Goal: Information Seeking & Learning: Check status

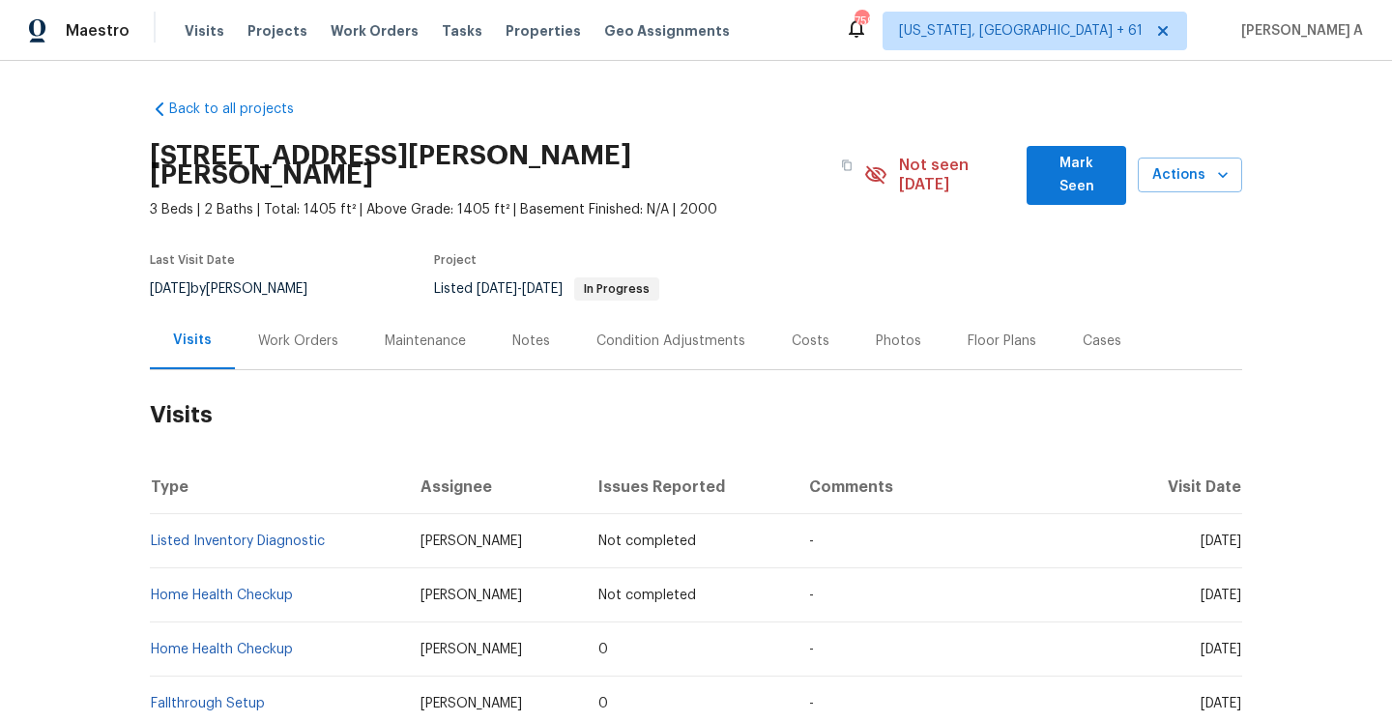
click at [320, 312] on div "Work Orders" at bounding box center [298, 340] width 127 height 57
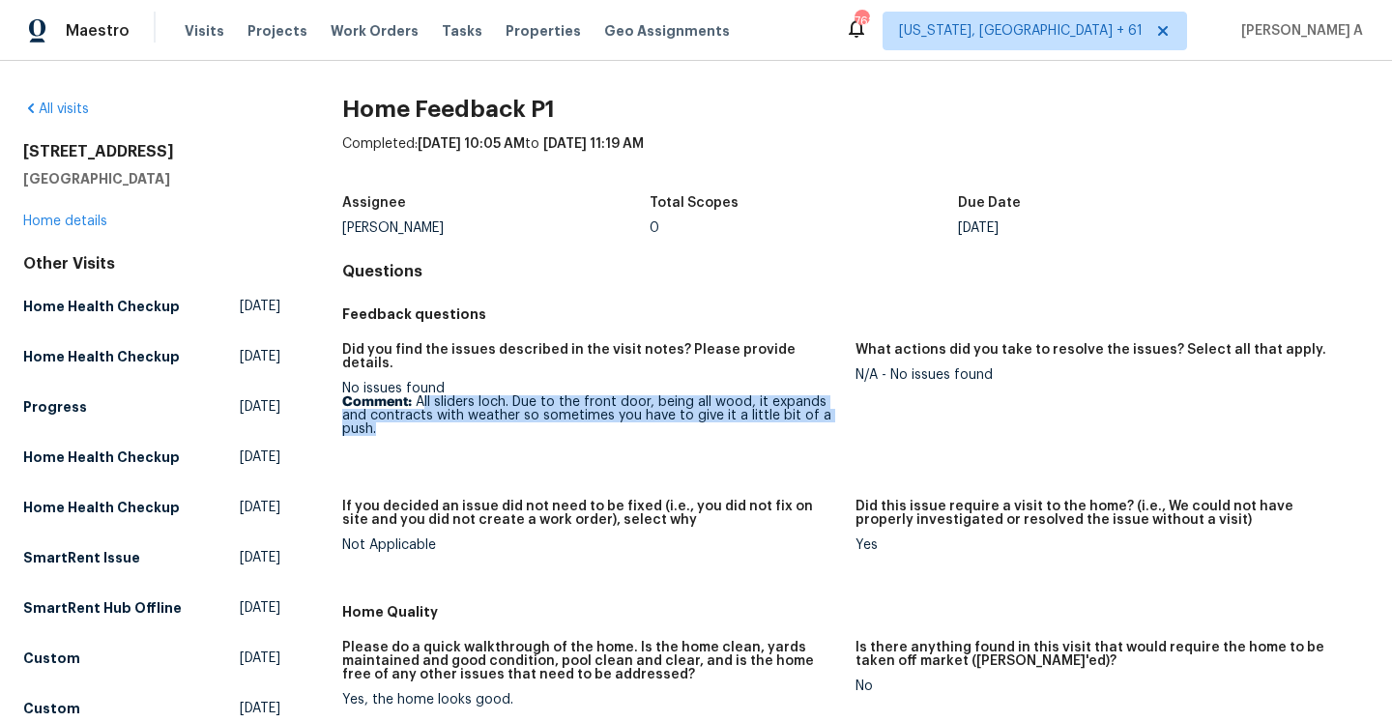
drag, startPoint x: 422, startPoint y: 392, endPoint x: 424, endPoint y: 409, distance: 17.5
click at [424, 409] on p "Comment: All sliders loch. Due to the front door, being all wood, it expands an…" at bounding box center [591, 415] width 498 height 41
copy p "ll sliders loch. Due to the front door, being all wood, it expands and contract…"
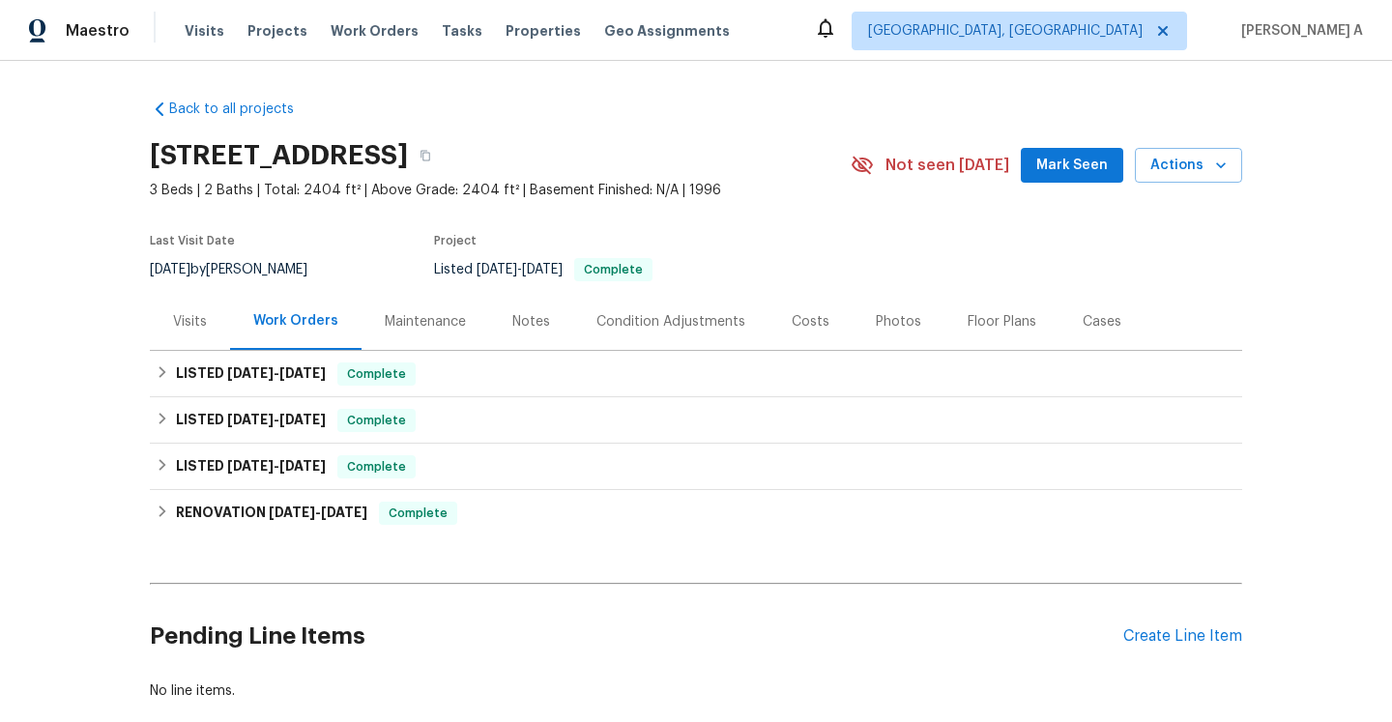
click at [201, 314] on div "Visits" at bounding box center [190, 321] width 34 height 19
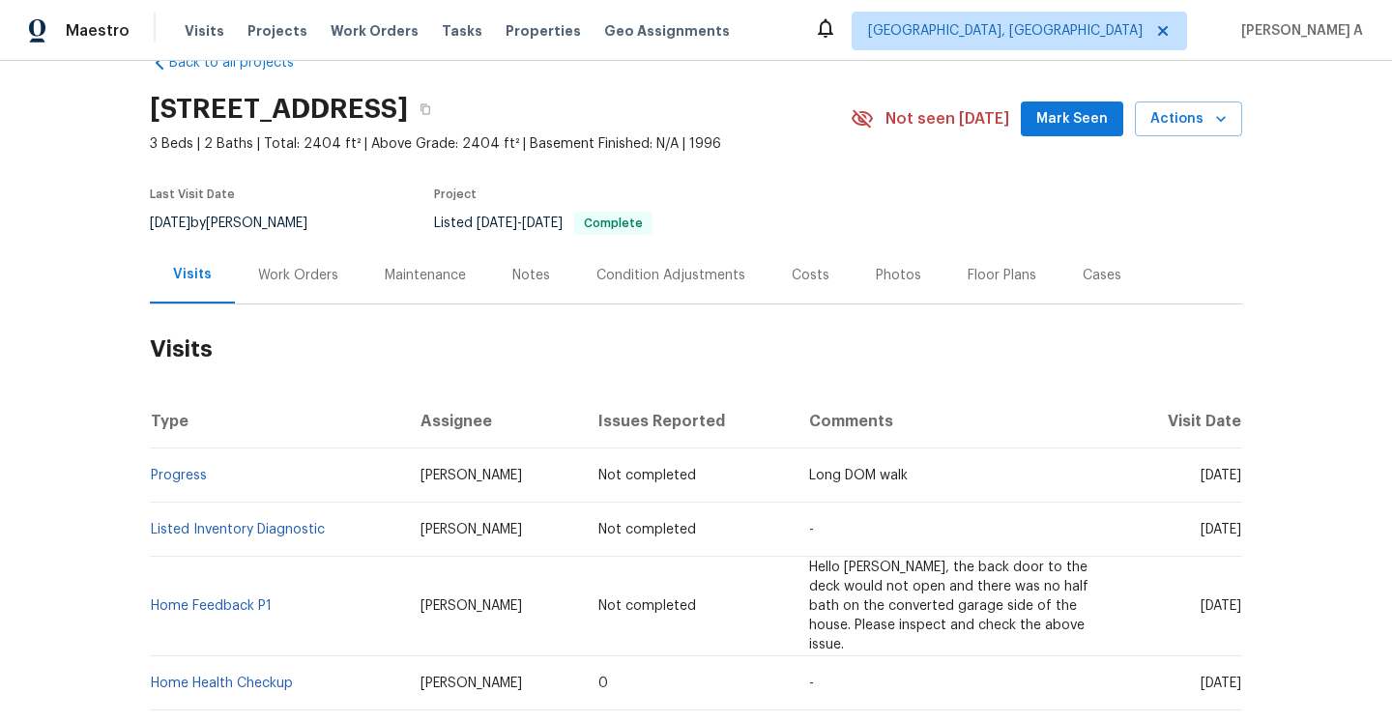
scroll to position [58, 0]
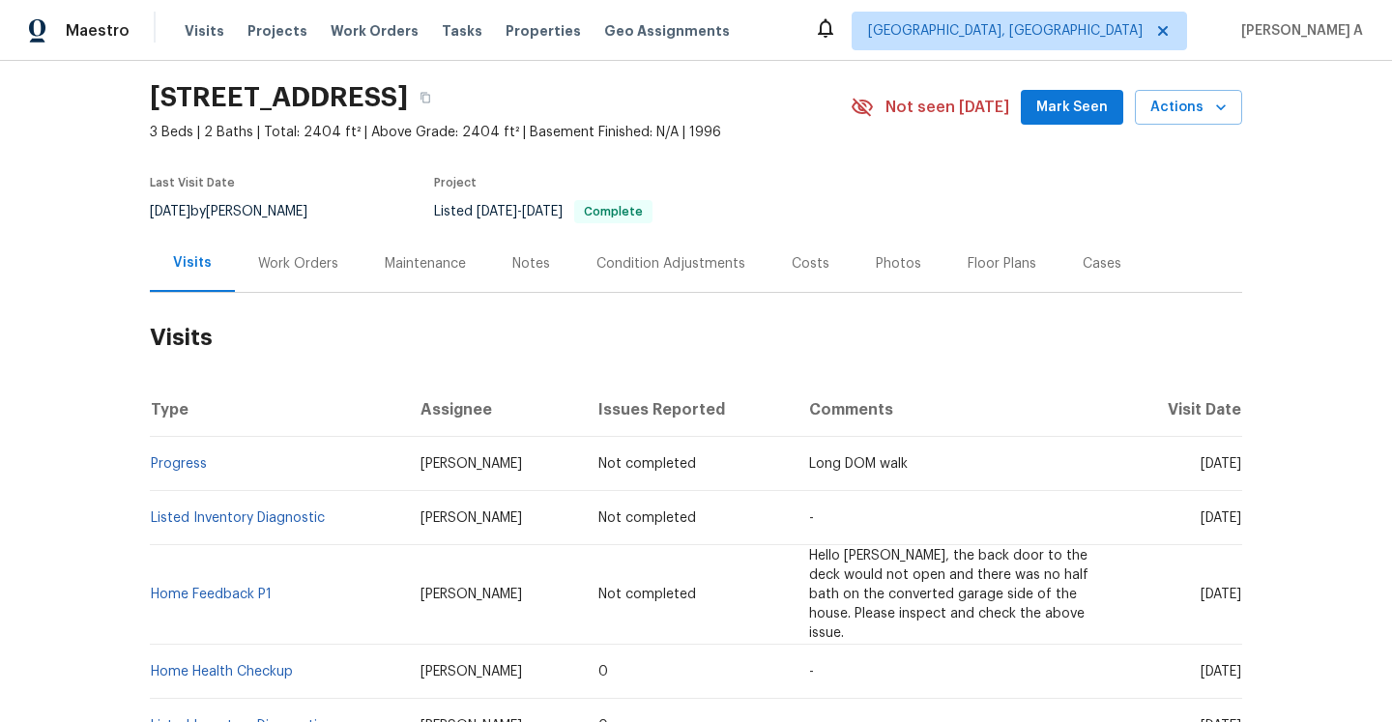
click at [279, 263] on div "Work Orders" at bounding box center [298, 263] width 80 height 19
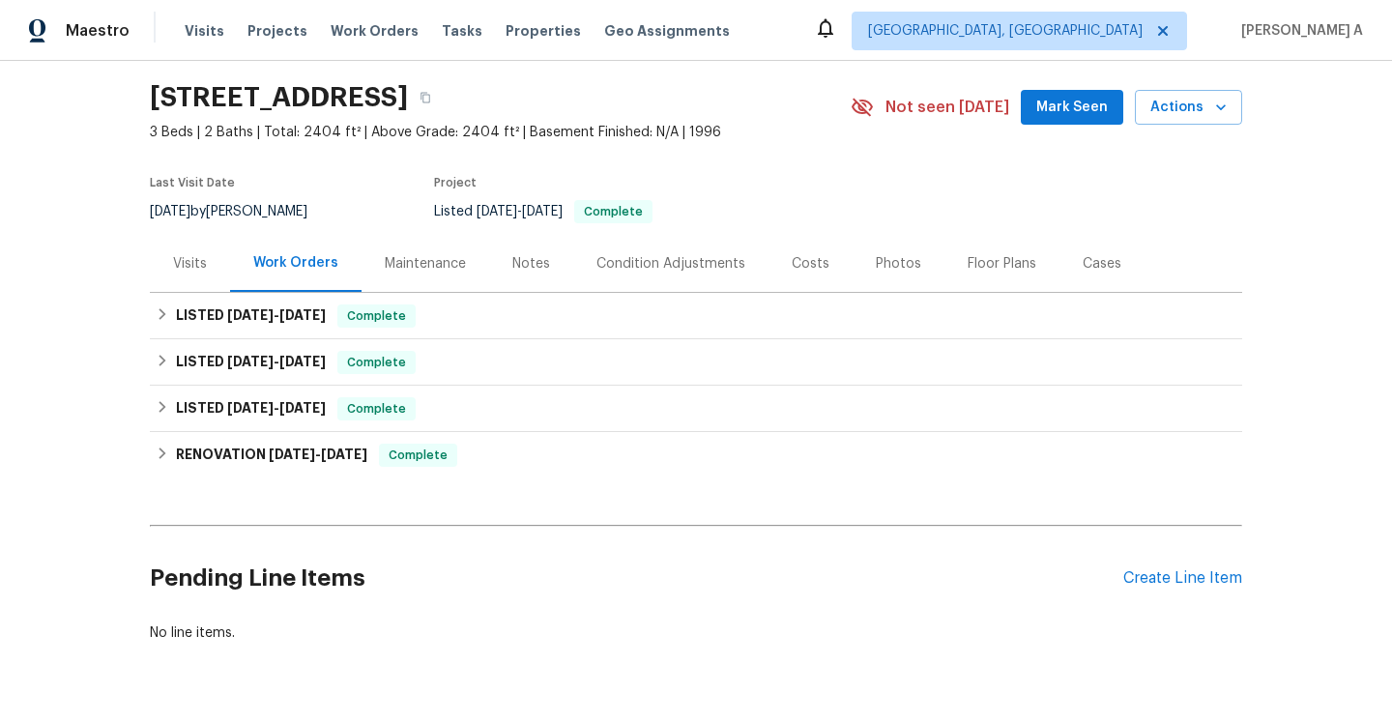
click at [215, 254] on div "Visits" at bounding box center [190, 263] width 80 height 57
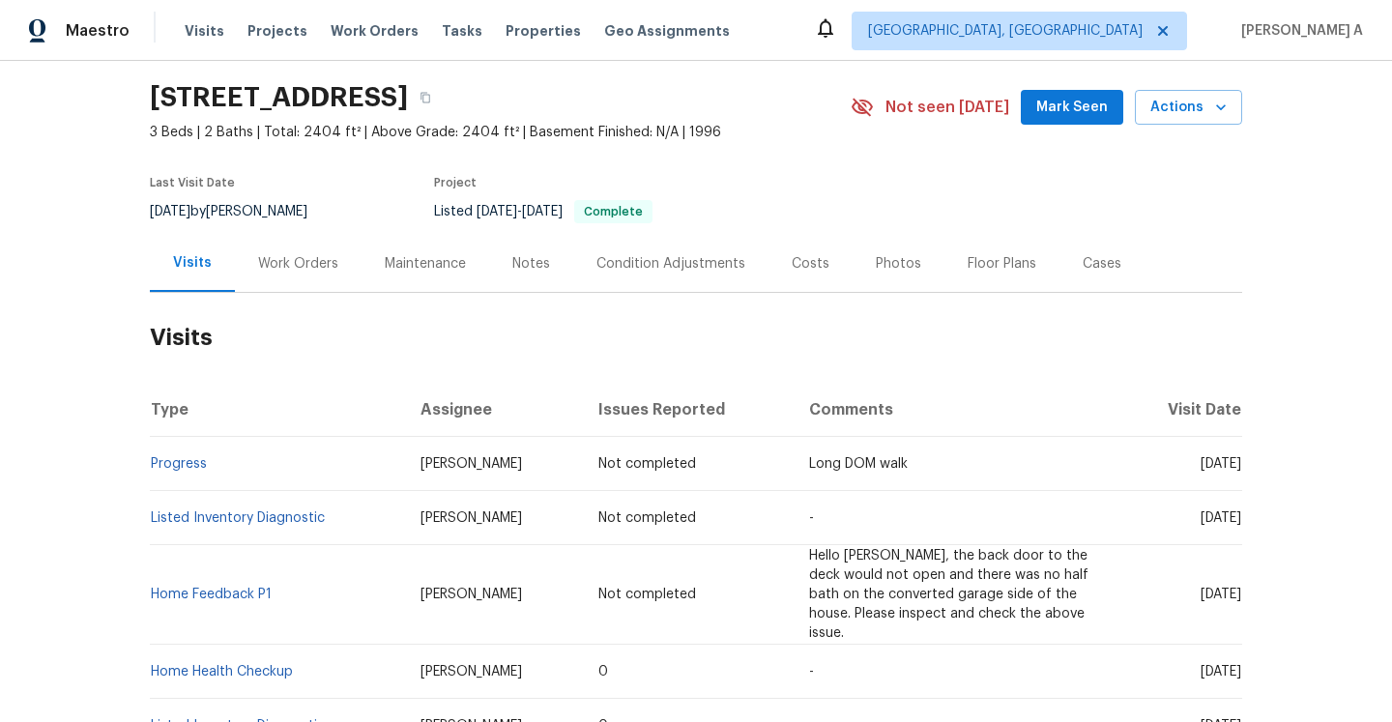
click at [278, 237] on div "Work Orders" at bounding box center [298, 263] width 127 height 57
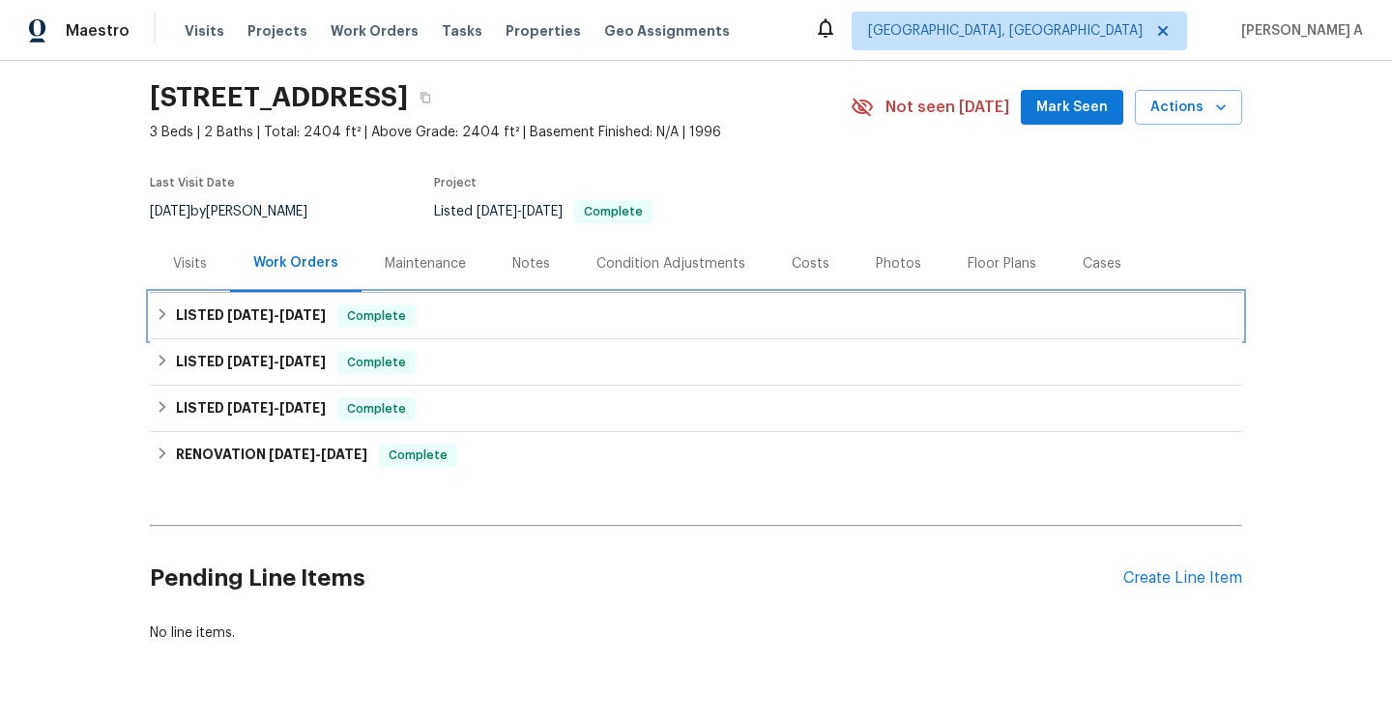
click at [298, 326] on h6 "LISTED 9/25/25 - 9/30/25" at bounding box center [251, 316] width 150 height 23
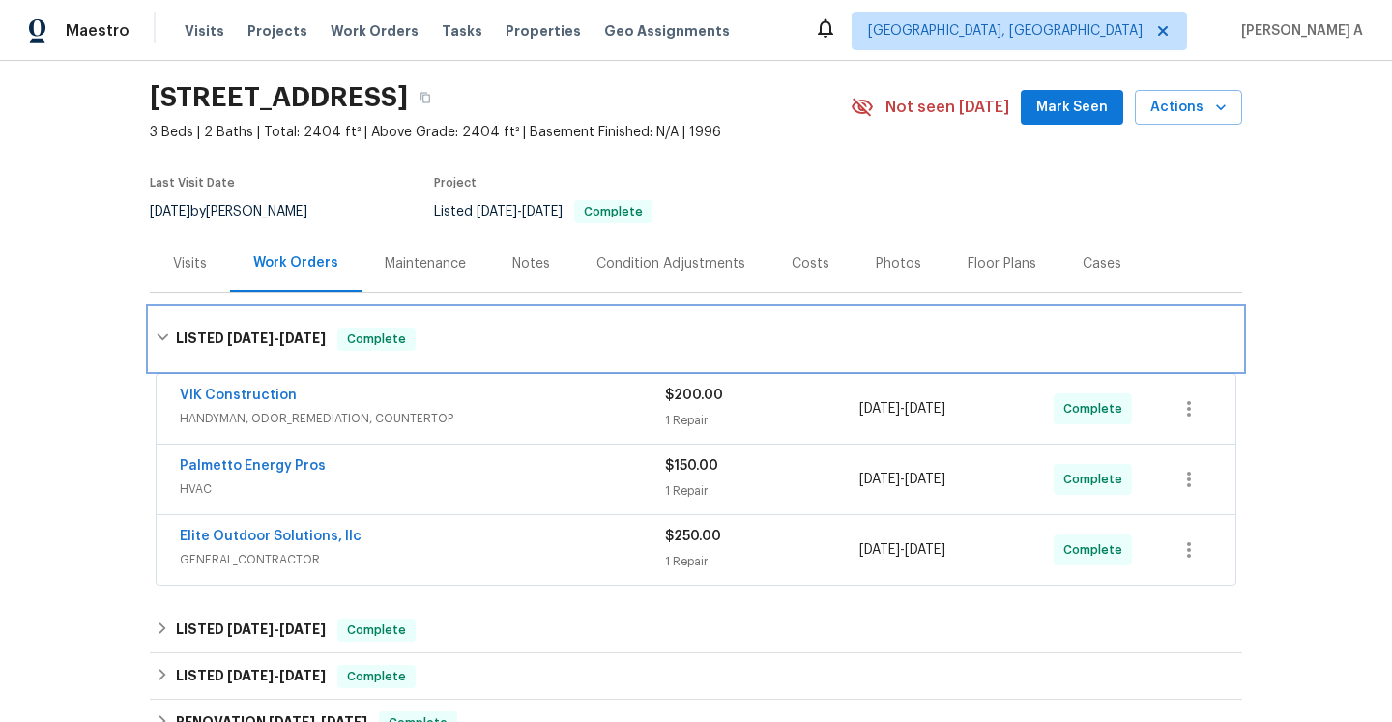
click at [298, 326] on div "LISTED 9/25/25 - 9/30/25 Complete" at bounding box center [696, 339] width 1092 height 62
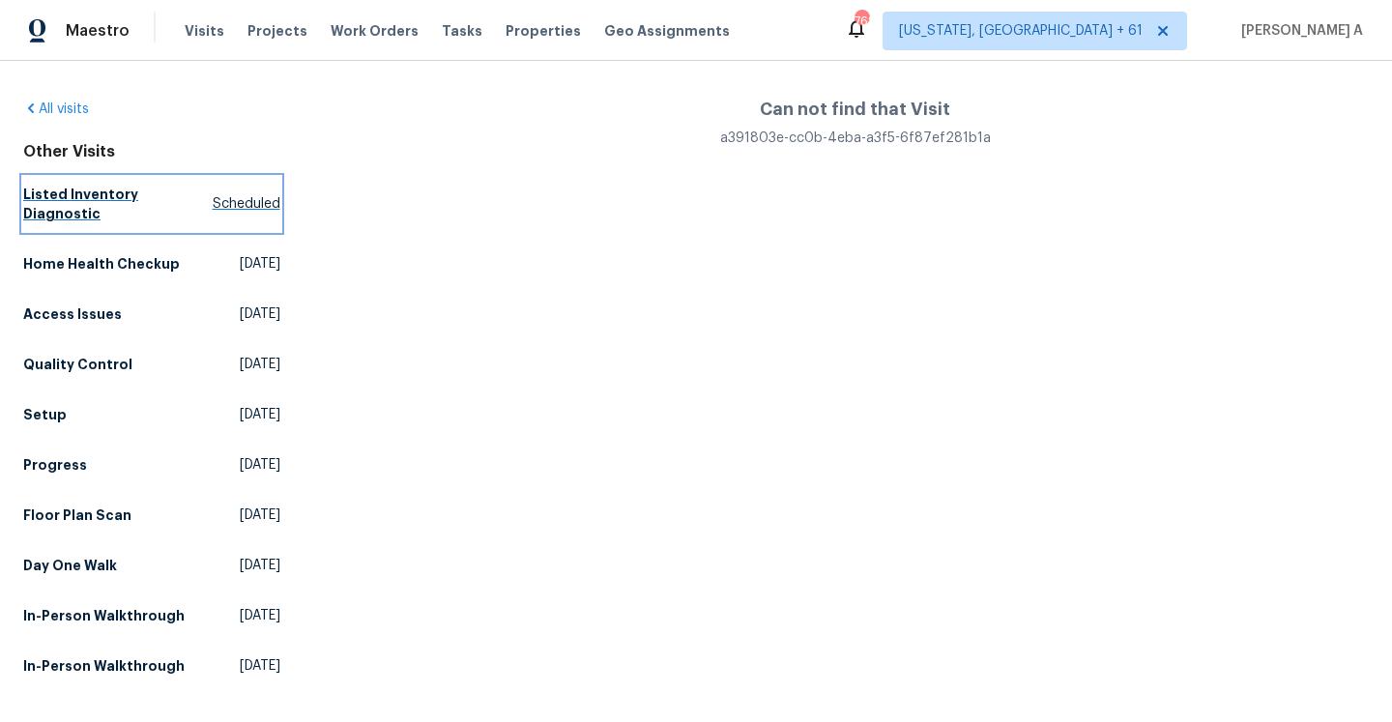
click at [169, 193] on h5 "Listed Inventory Diagnostic" at bounding box center [117, 204] width 189 height 39
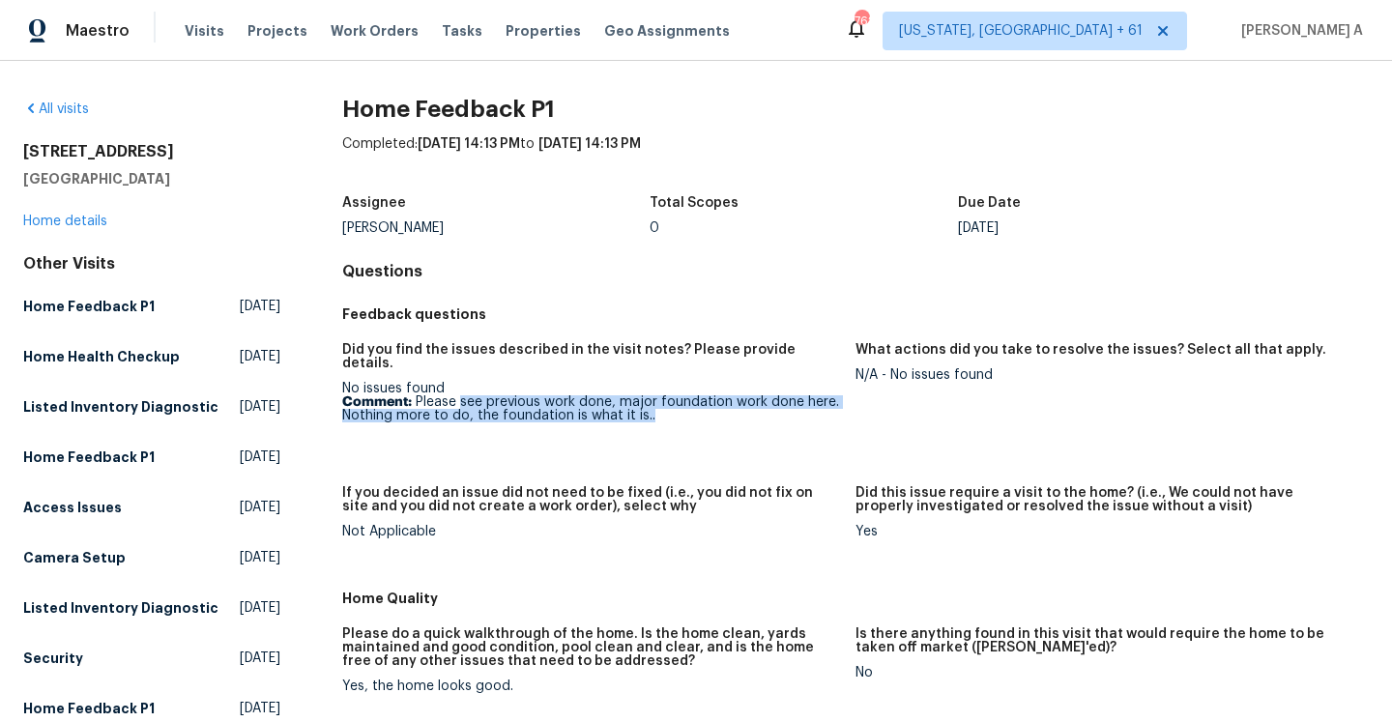
drag, startPoint x: 458, startPoint y: 389, endPoint x: 673, endPoint y: 398, distance: 214.8
click at [673, 398] on p "Comment: Please see previous work done, major foundation work done here. Nothin…" at bounding box center [591, 408] width 498 height 27
copy p "see previous work done, major foundation work done here. Nothing more to do, th…"
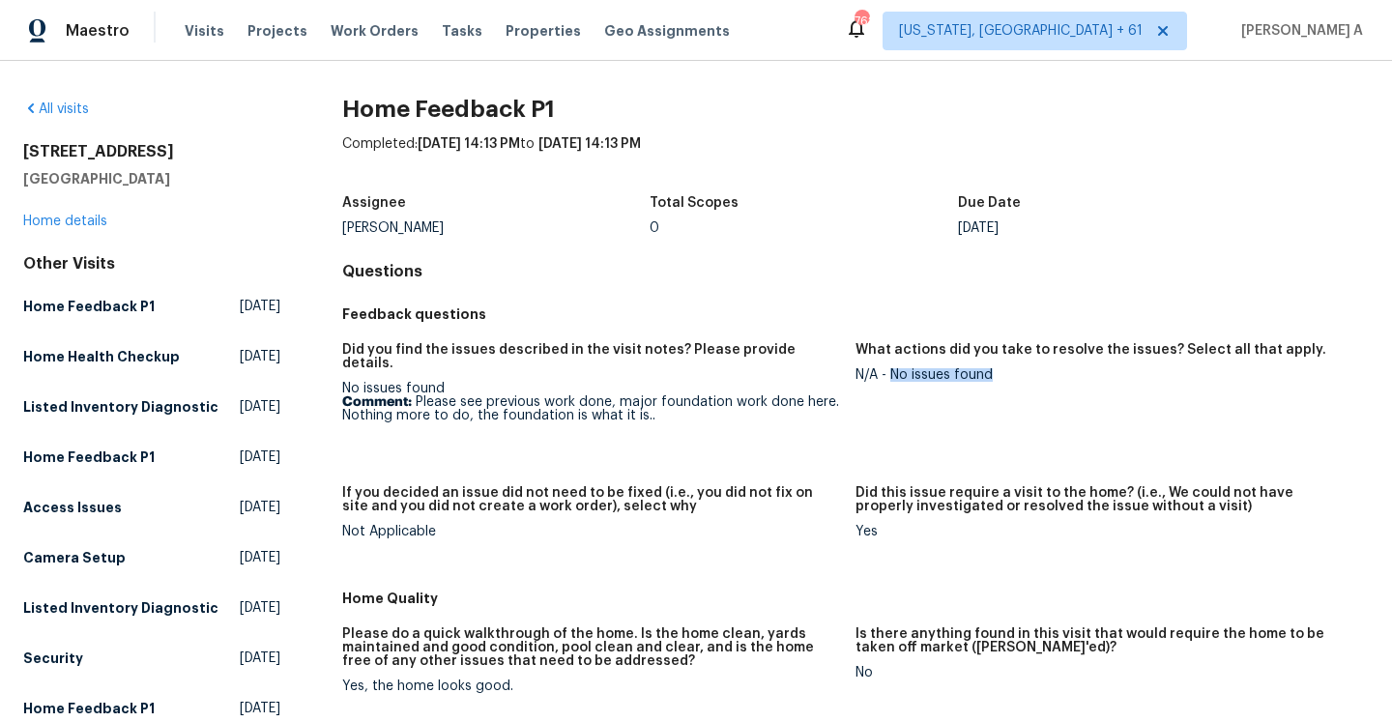
drag, startPoint x: 892, startPoint y: 373, endPoint x: 1006, endPoint y: 374, distance: 114.1
click at [1006, 374] on div "N/A - No issues found" at bounding box center [1105, 375] width 498 height 14
copy div "No issues found"
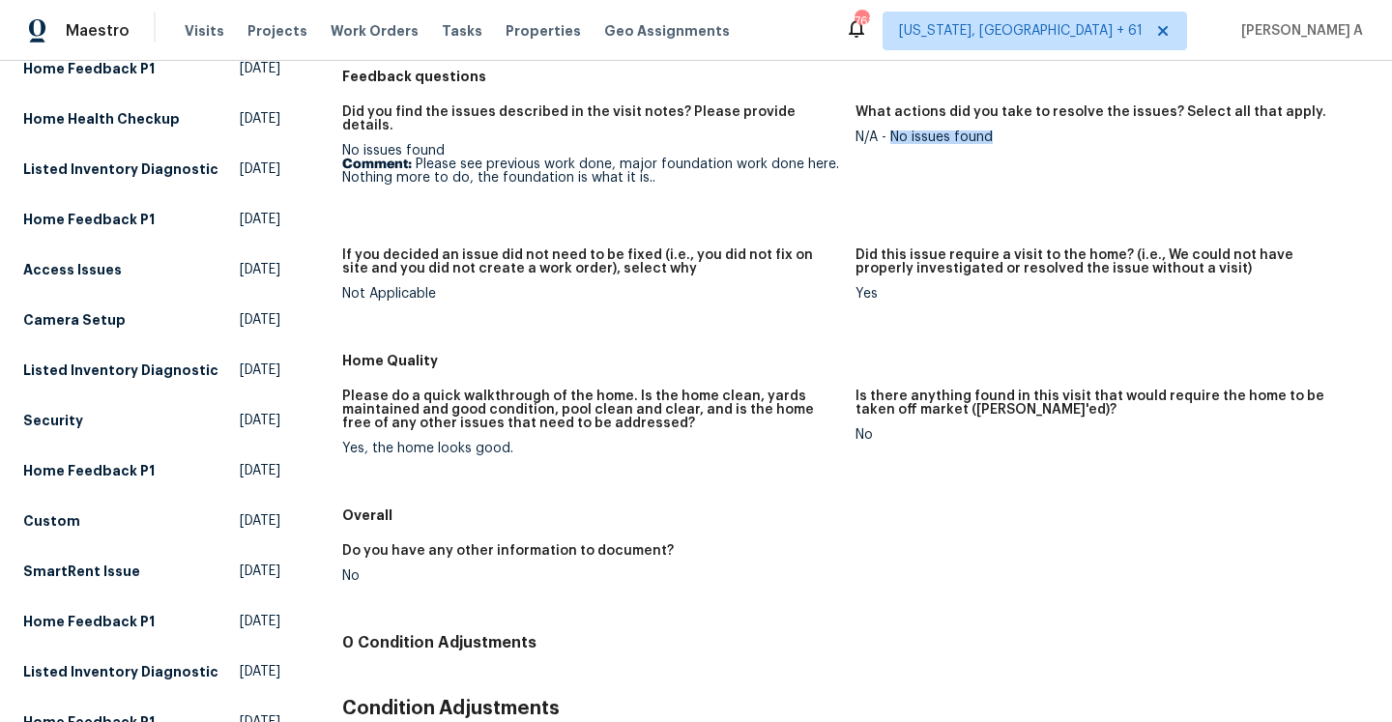
scroll to position [313, 0]
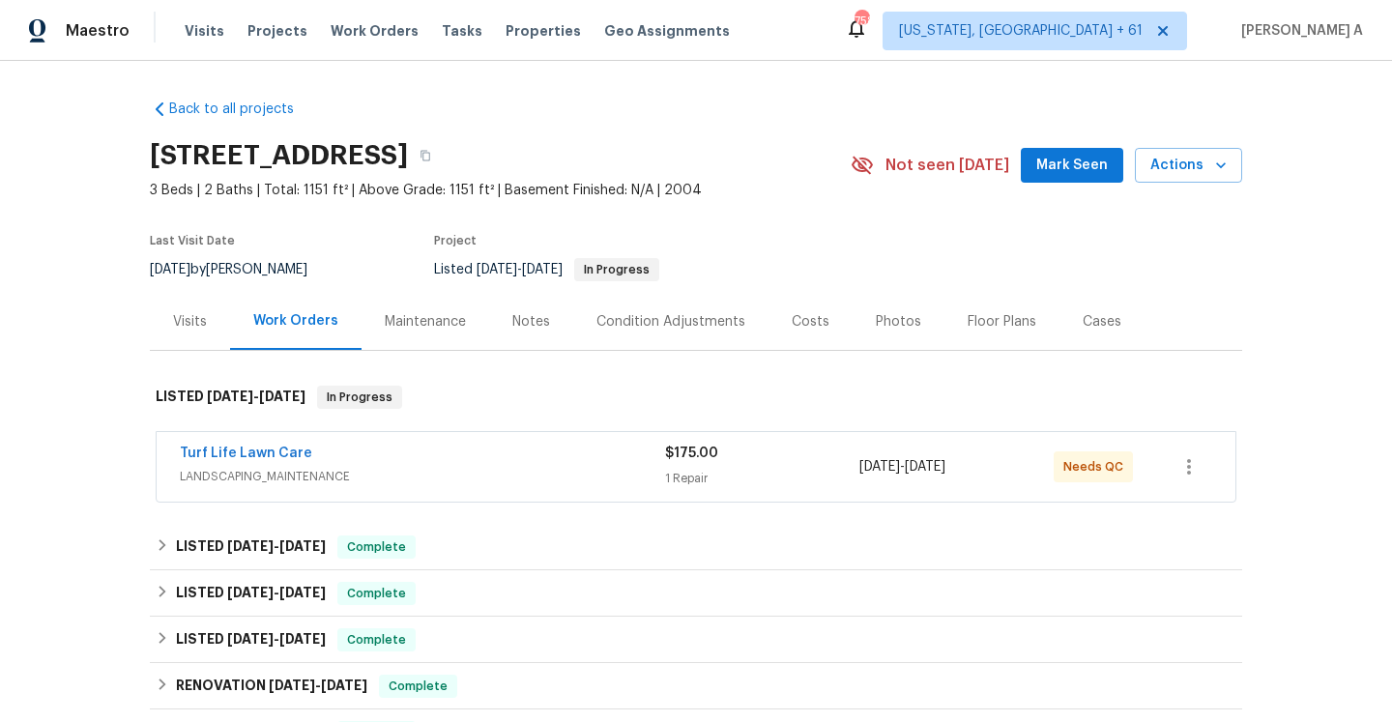
click at [739, 471] on div "1 Repair" at bounding box center [762, 478] width 194 height 19
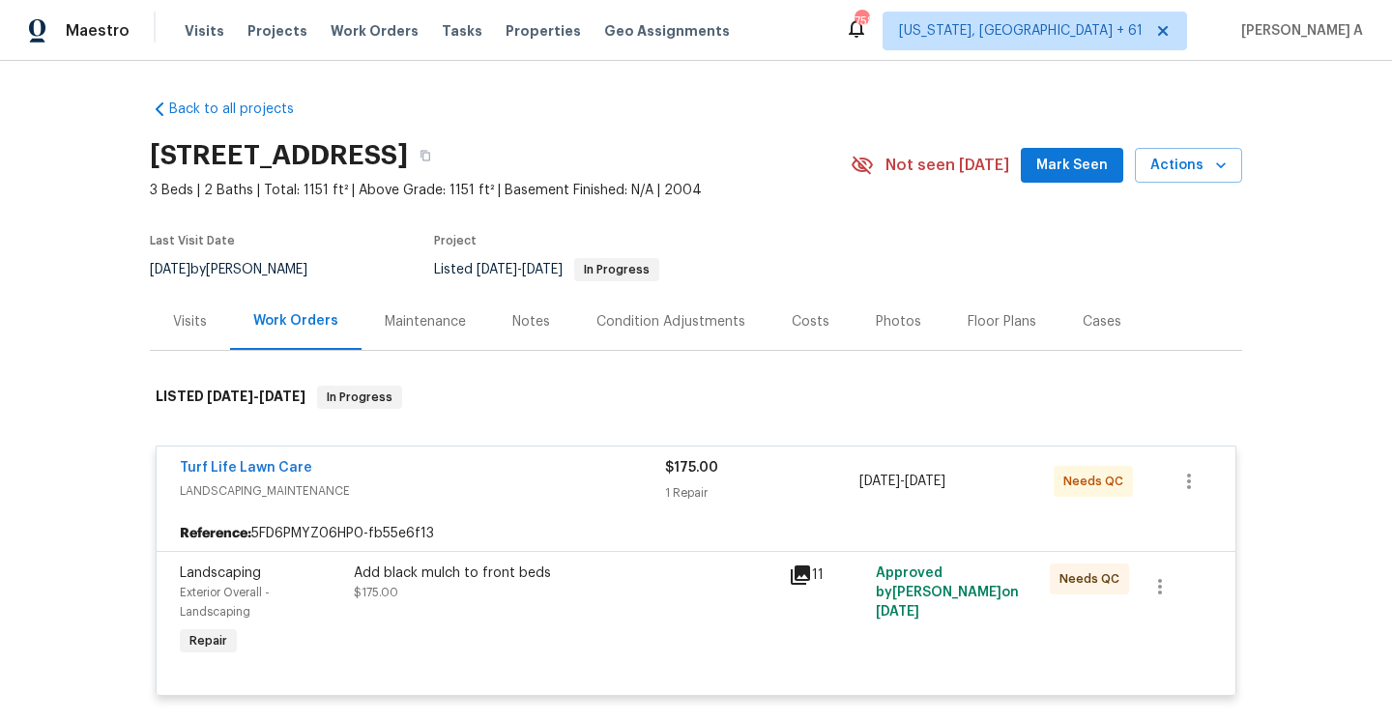
click at [739, 471] on div "$175.00" at bounding box center [762, 467] width 194 height 19
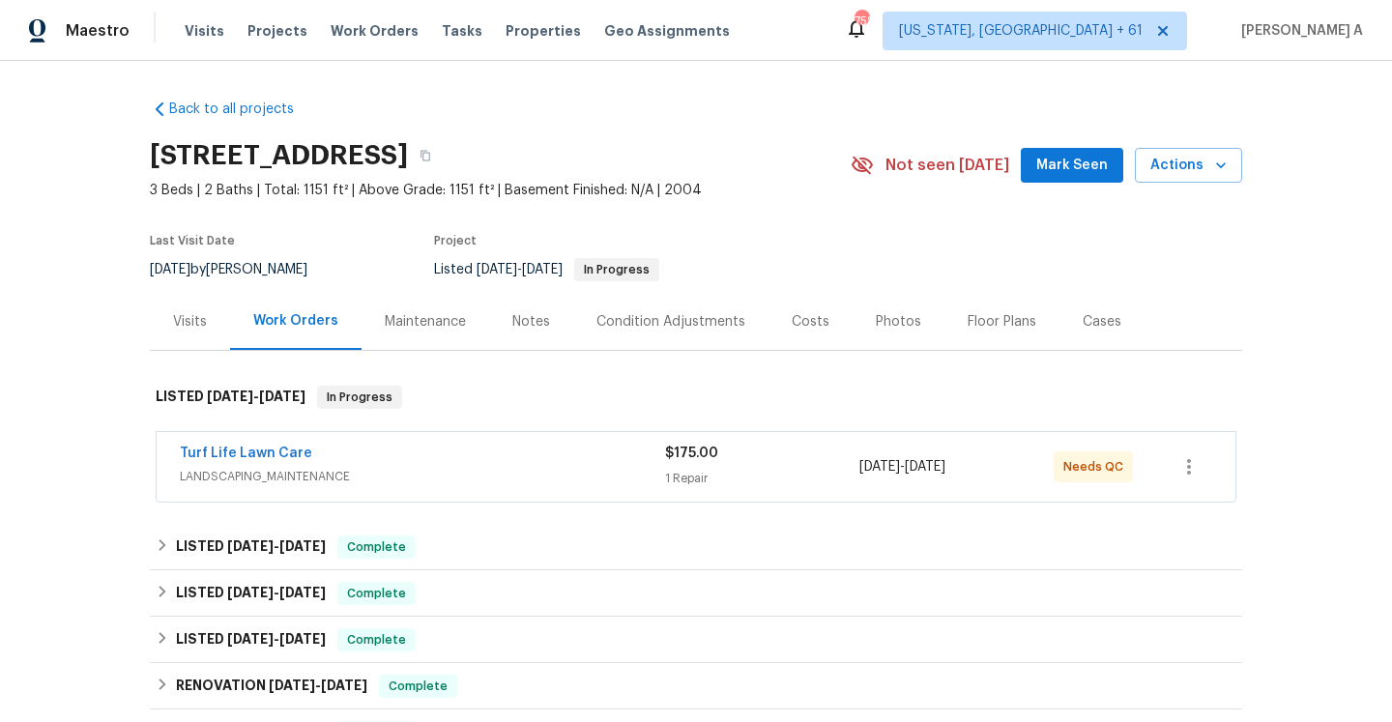
click at [222, 348] on div "Visits" at bounding box center [190, 321] width 80 height 57
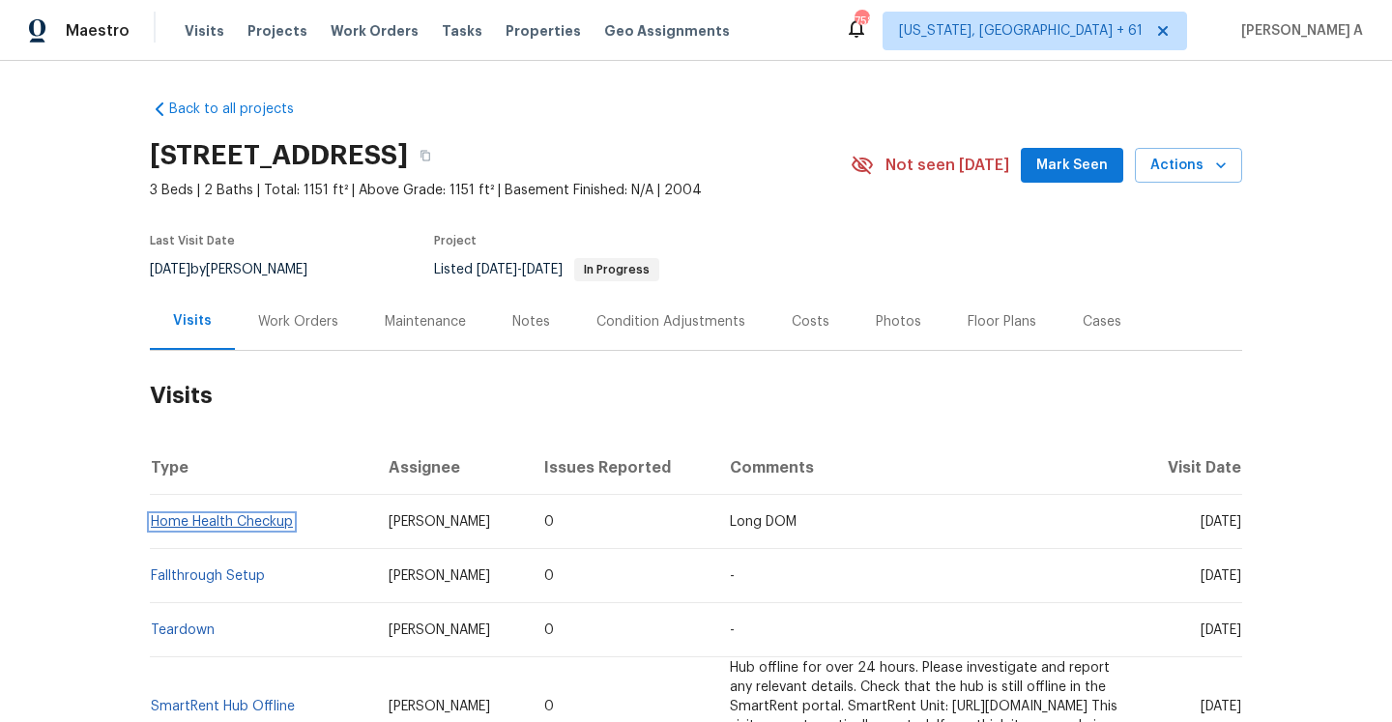
click at [290, 527] on link "Home Health Checkup" at bounding box center [222, 522] width 142 height 14
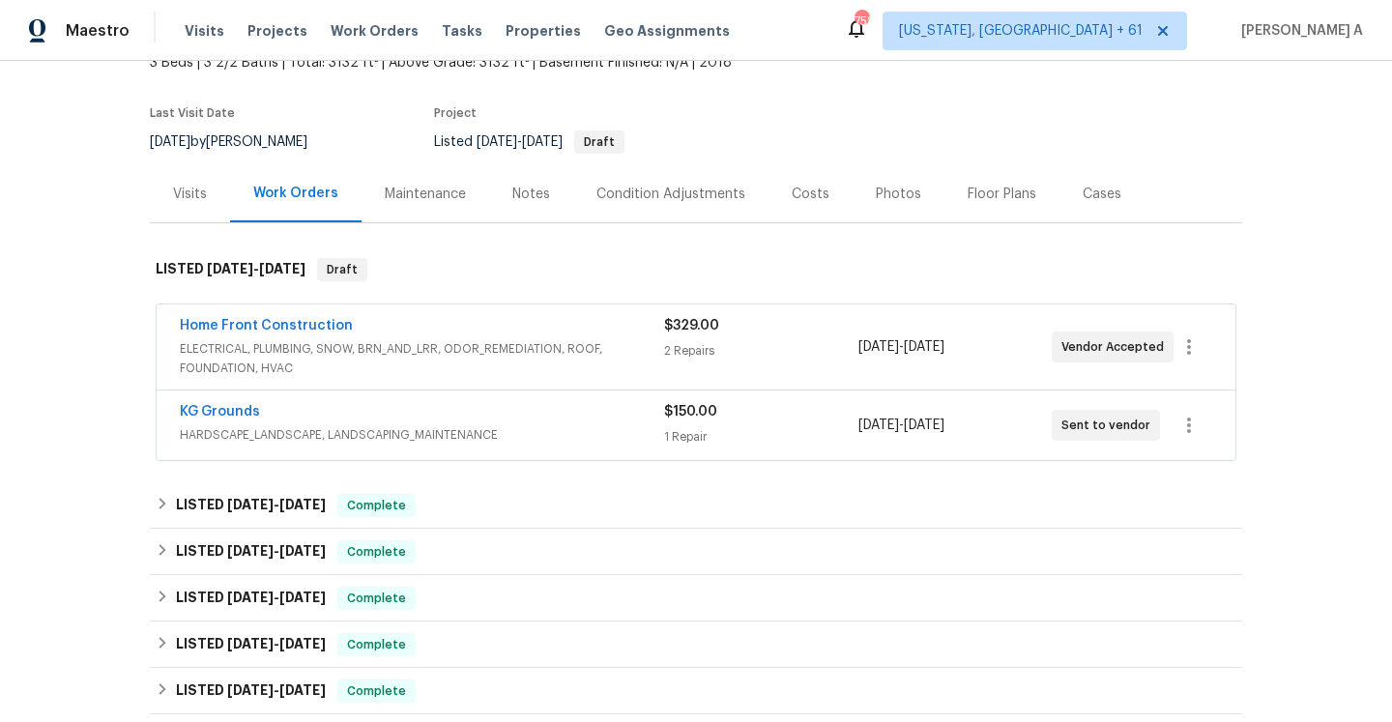
scroll to position [185, 0]
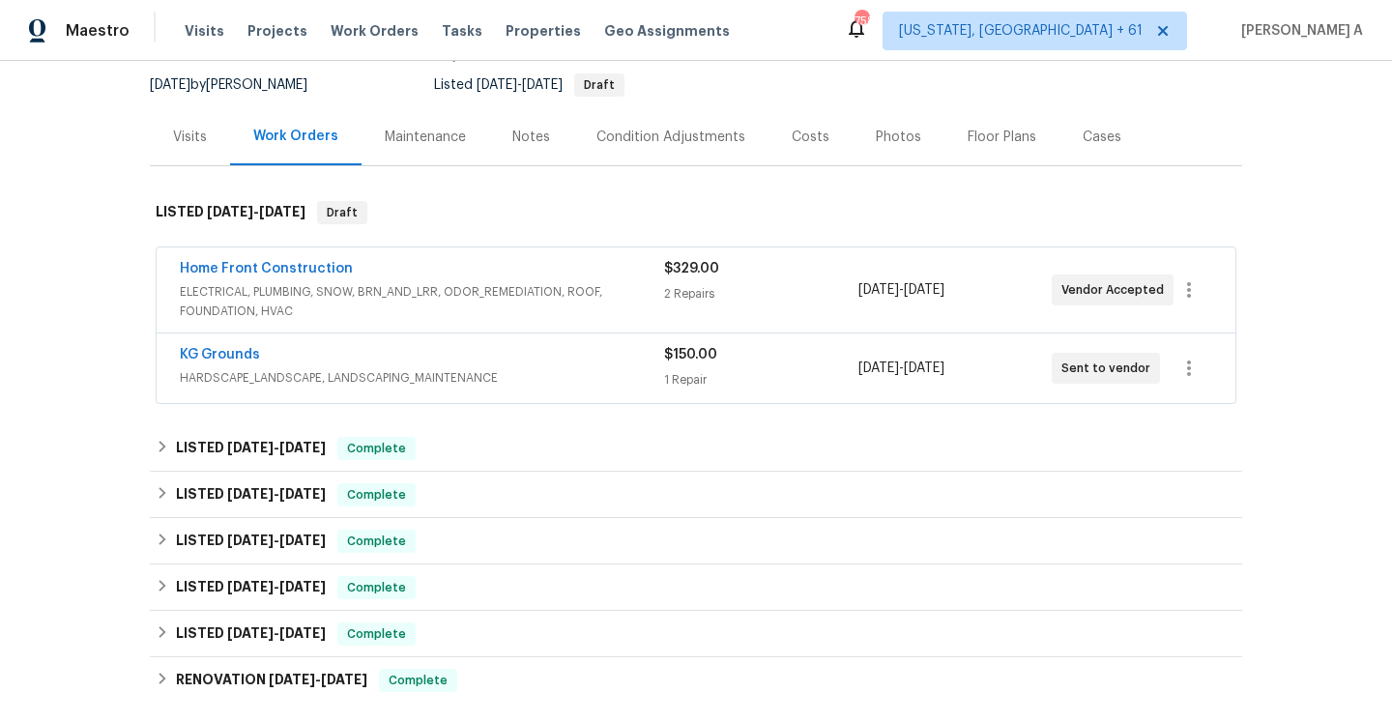
click at [437, 378] on span "HARDSCAPE_LANDSCAPE, LANDSCAPING_MAINTENANCE" at bounding box center [422, 377] width 484 height 19
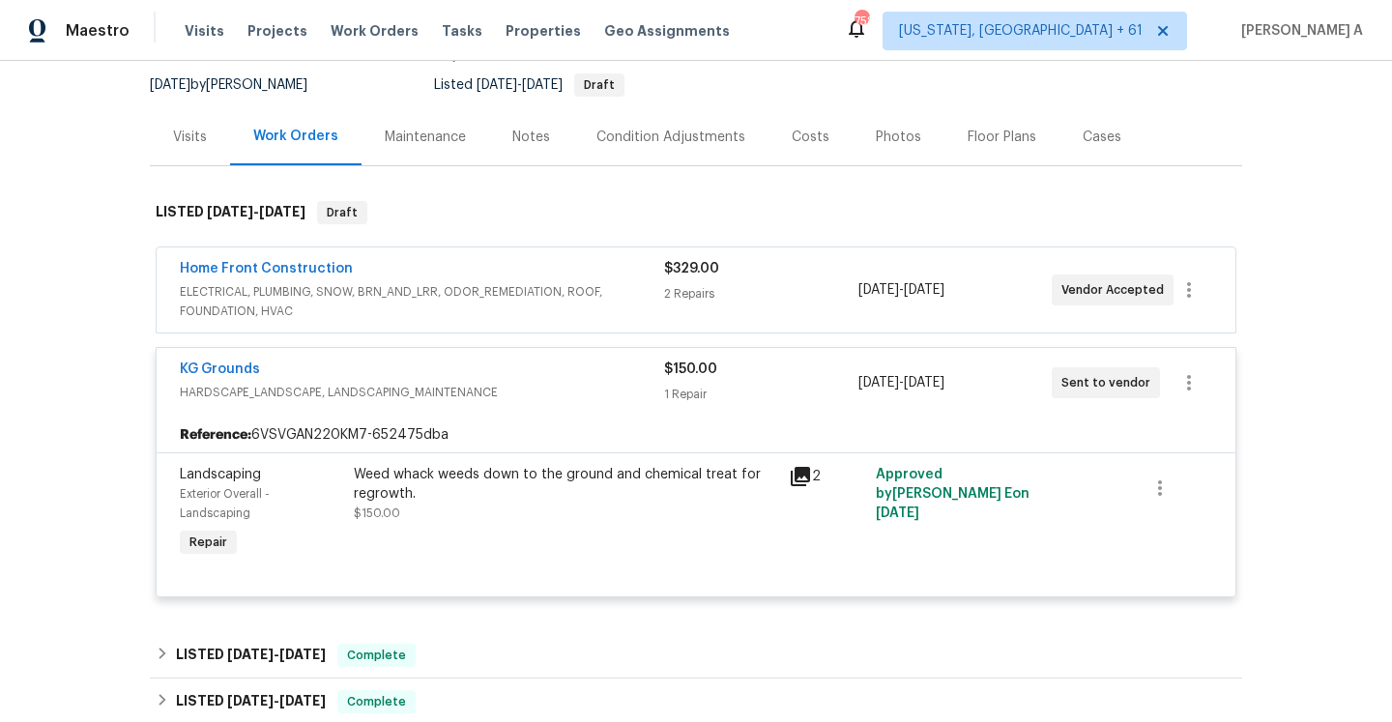
click at [437, 378] on div "KG Grounds" at bounding box center [422, 371] width 484 height 23
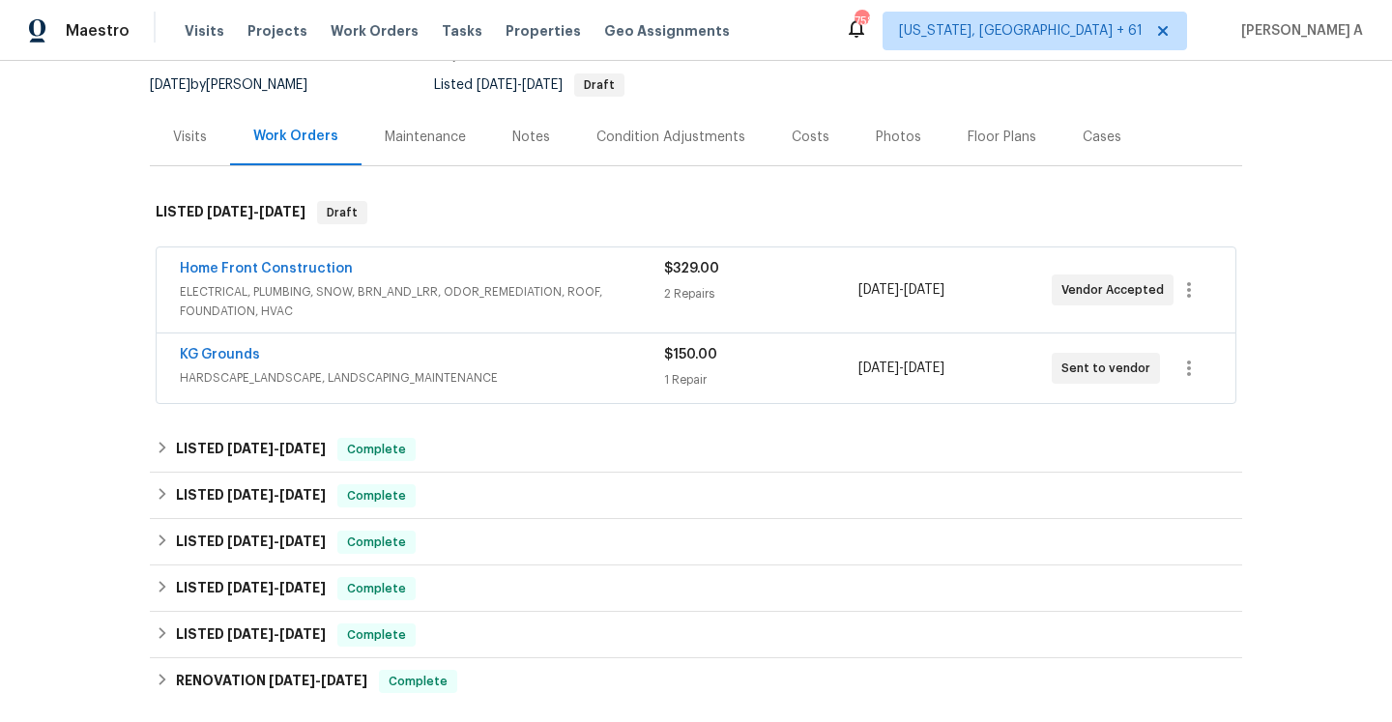
click at [436, 306] on span "ELECTRICAL, PLUMBING, SNOW, BRN_AND_LRR, ODOR_REMEDIATION, ROOF, FOUNDATION, HV…" at bounding box center [422, 301] width 484 height 39
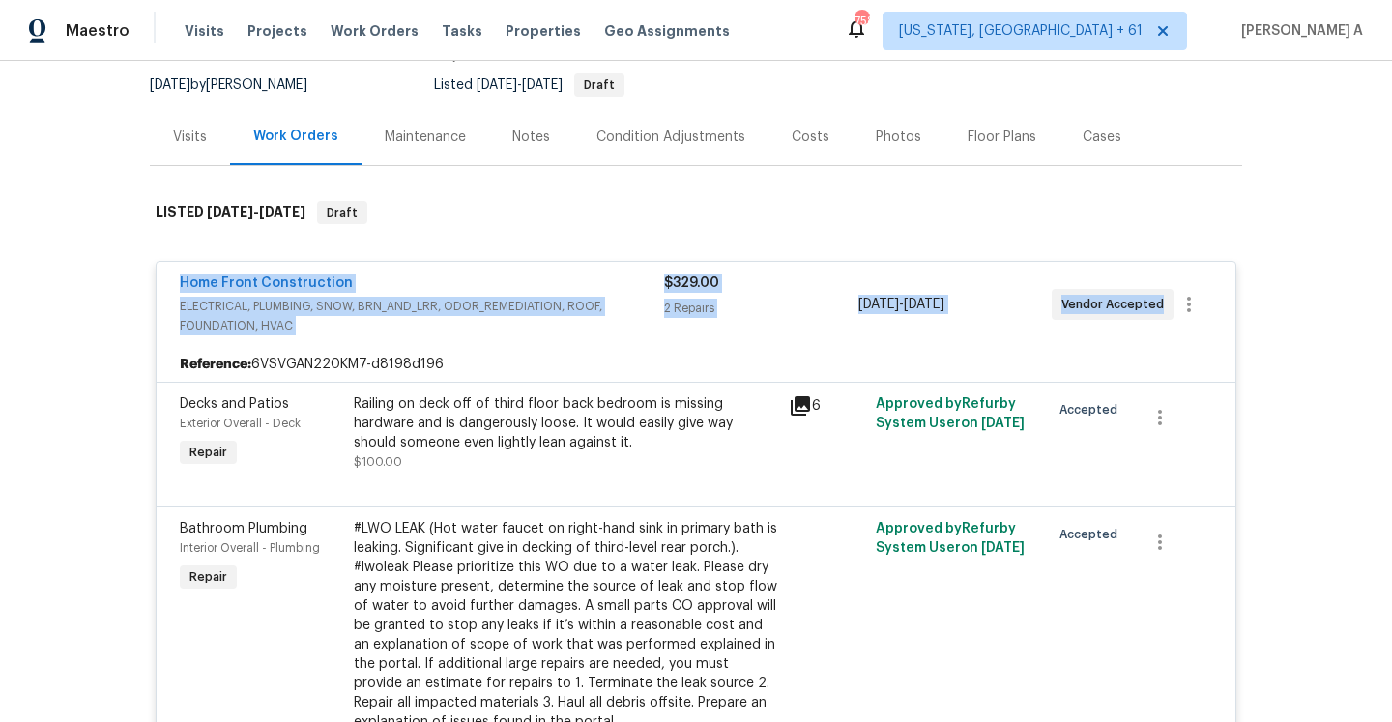
drag, startPoint x: 173, startPoint y: 289, endPoint x: 1161, endPoint y: 301, distance: 988.0
click at [1161, 301] on div "Home Front Construction ELECTRICAL, PLUMBING, SNOW, BRN_AND_LRR, ODOR_REMEDIATI…" at bounding box center [696, 304] width 1079 height 85
copy div "Home Front Construction ELECTRICAL, PLUMBING, SNOW, BRN_AND_LRR, ODOR_REMEDIATI…"
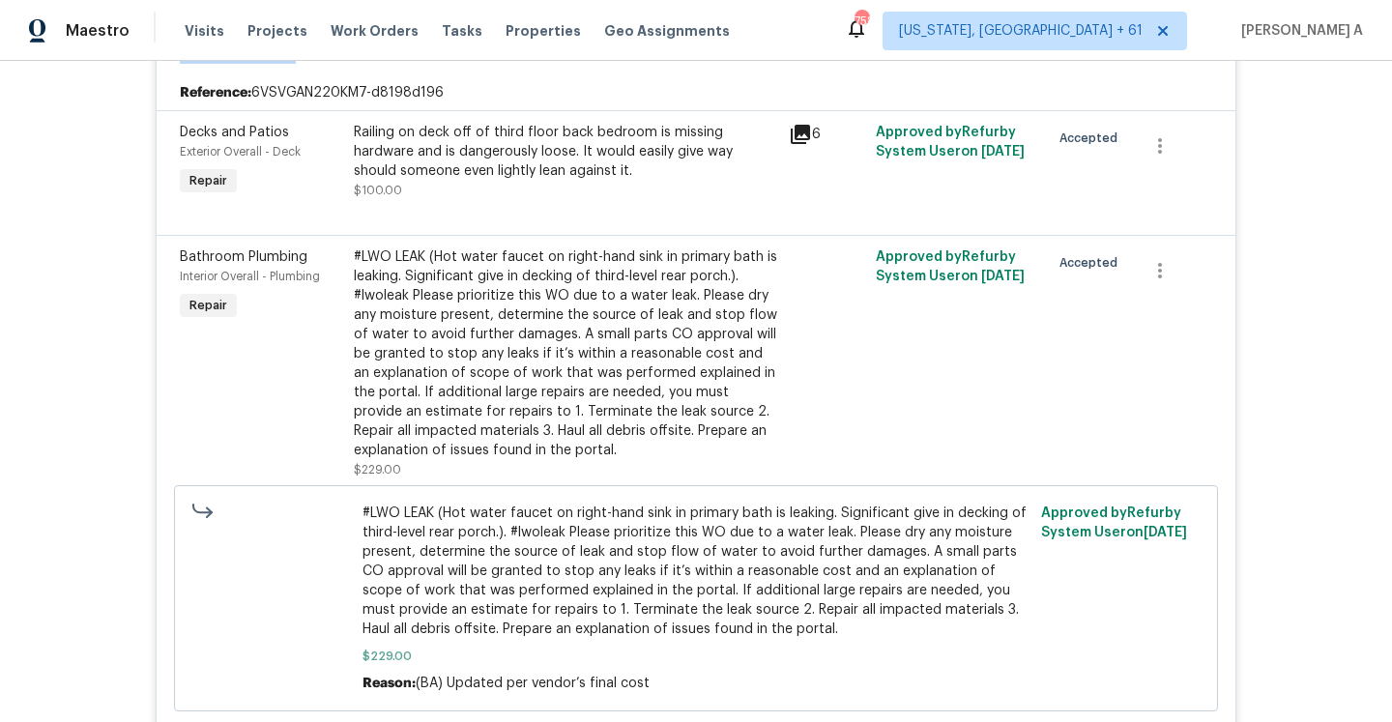
scroll to position [399, 0]
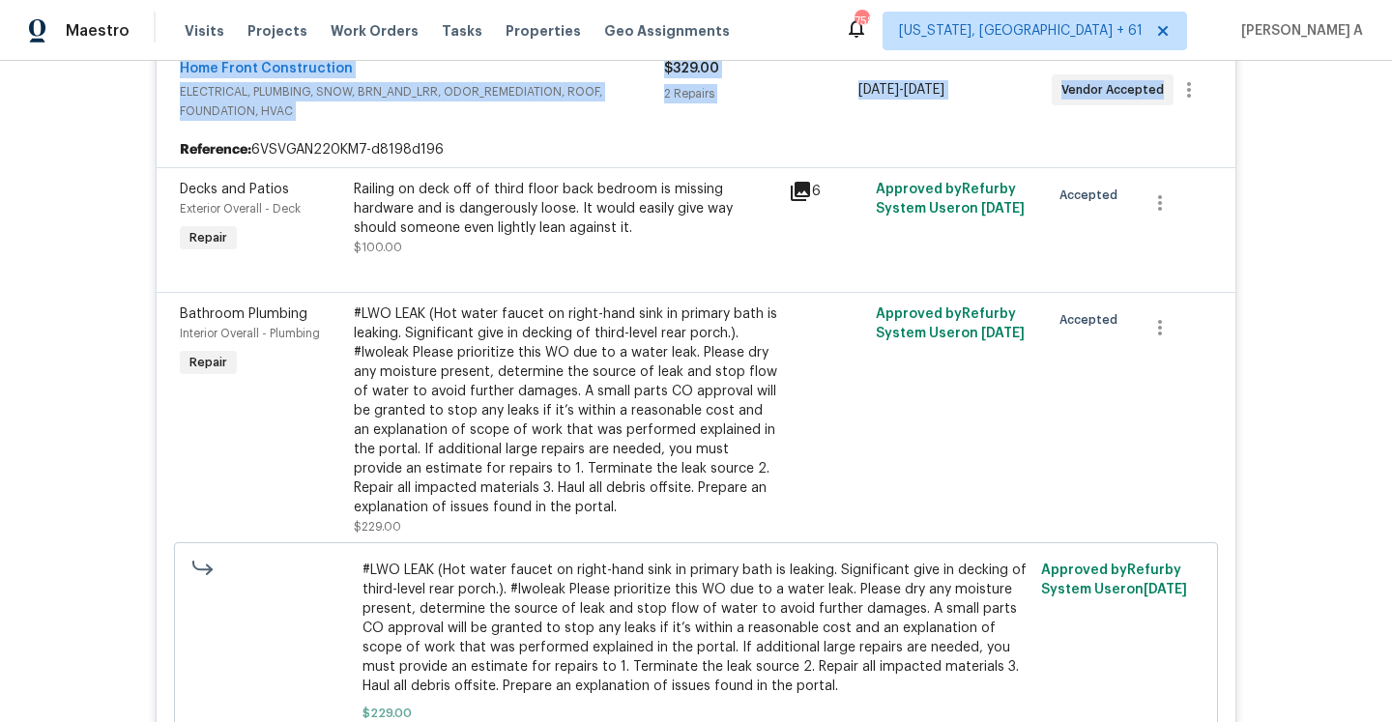
copy div "Home Front Construction ELECTRICAL, PLUMBING, SNOW, BRN_AND_LRR, ODOR_REMEDIATI…"
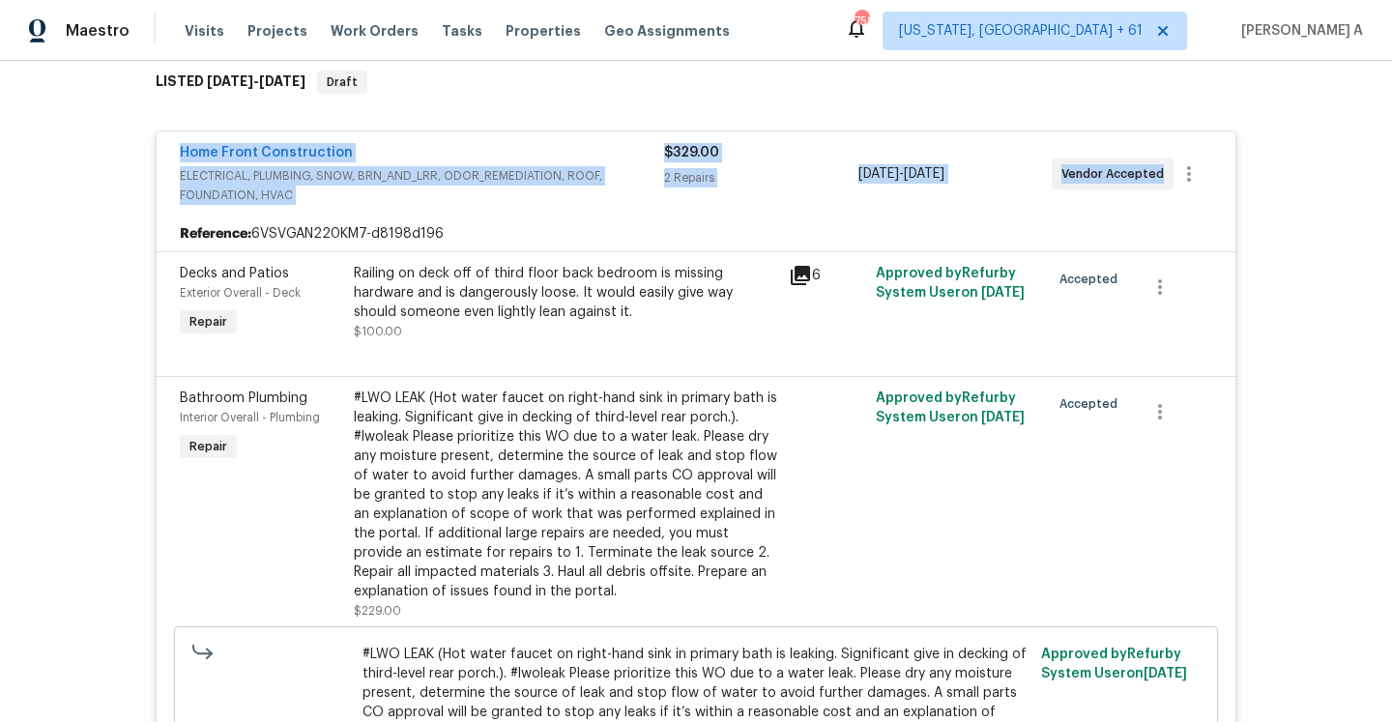
scroll to position [304, 0]
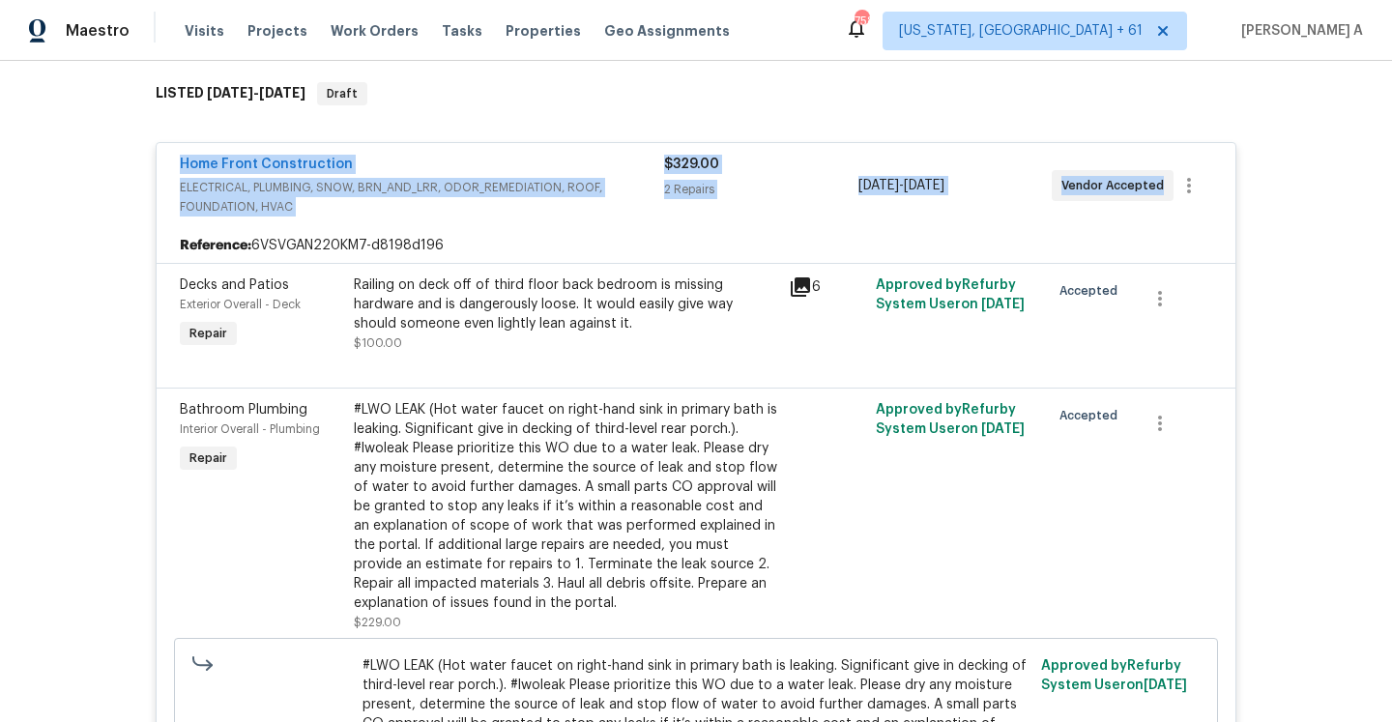
click at [628, 188] on span "ELECTRICAL, PLUMBING, SNOW, BRN_AND_LRR, ODOR_REMEDIATION, ROOF, FOUNDATION, HV…" at bounding box center [422, 197] width 484 height 39
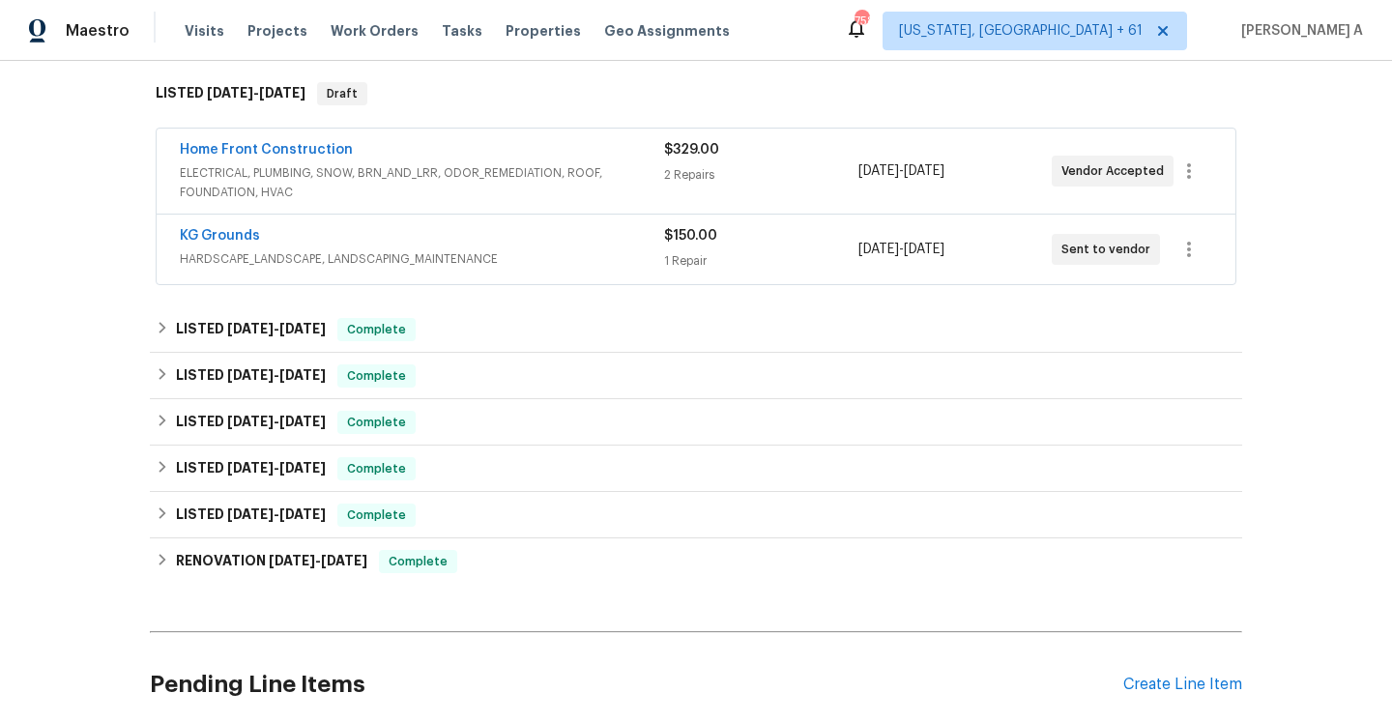
click at [606, 257] on span "HARDSCAPE_LANDSCAPE, LANDSCAPING_MAINTENANCE" at bounding box center [422, 258] width 484 height 19
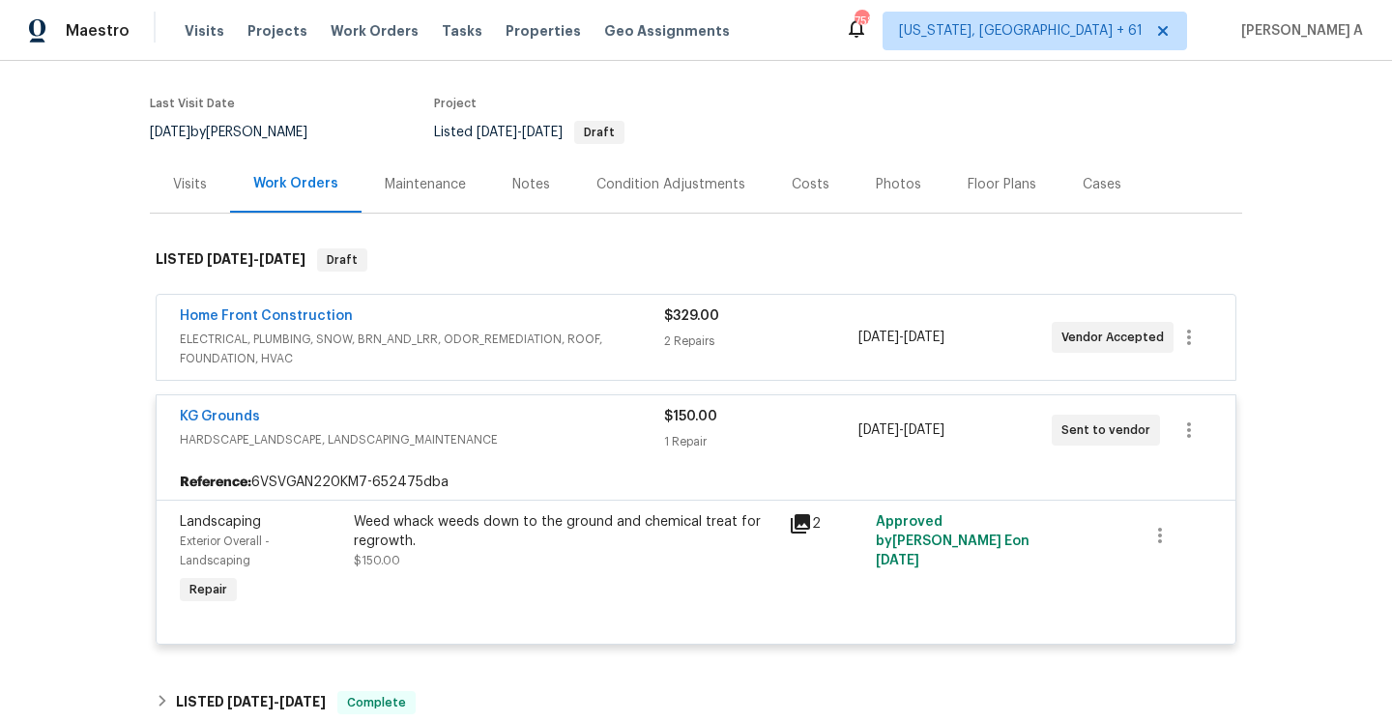
scroll to position [84, 0]
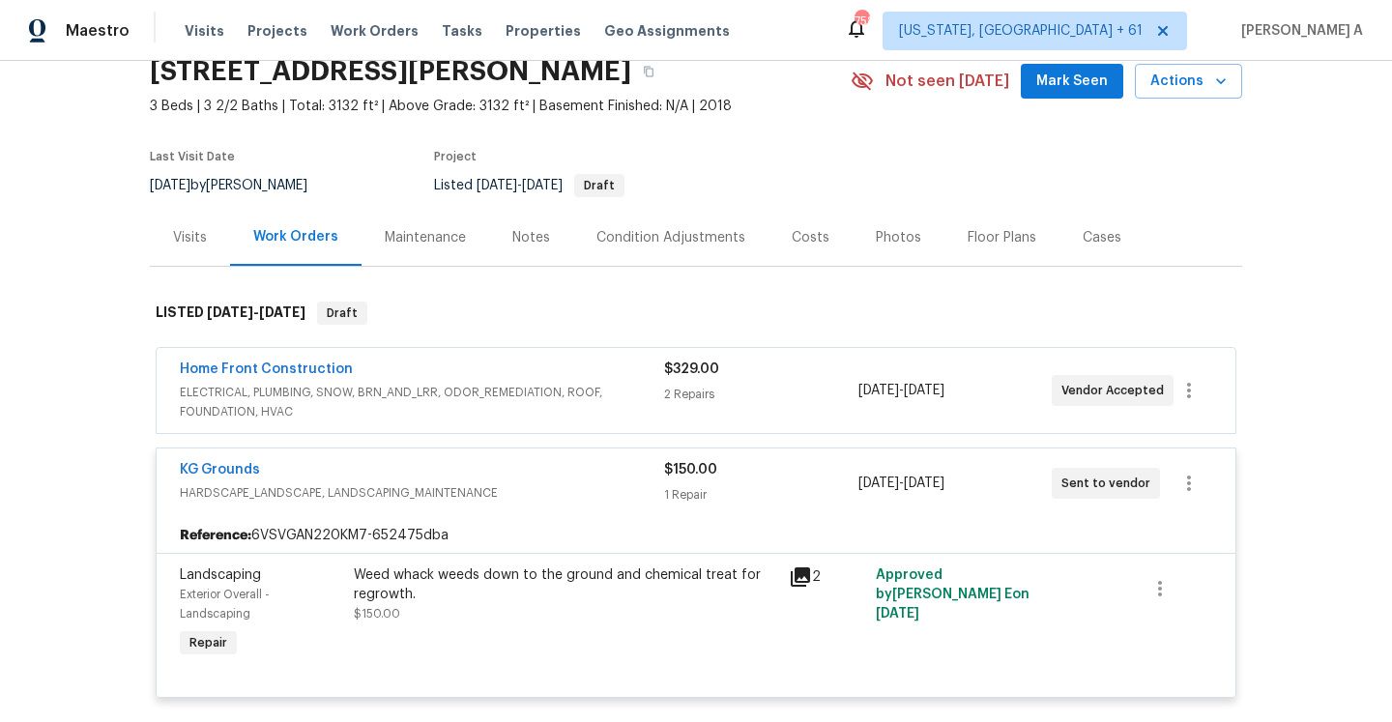
click at [191, 212] on div "Visits" at bounding box center [190, 237] width 80 height 57
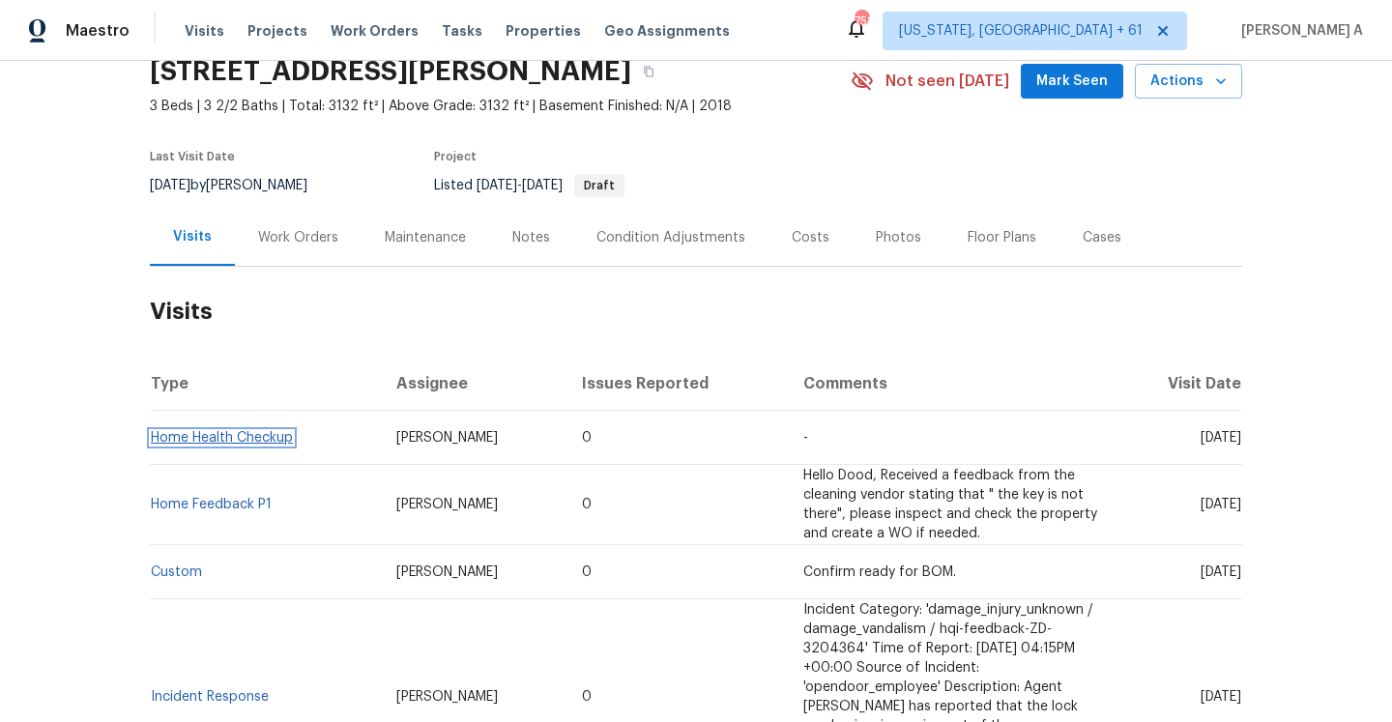
click at [198, 445] on link "Home Health Checkup" at bounding box center [222, 438] width 142 height 14
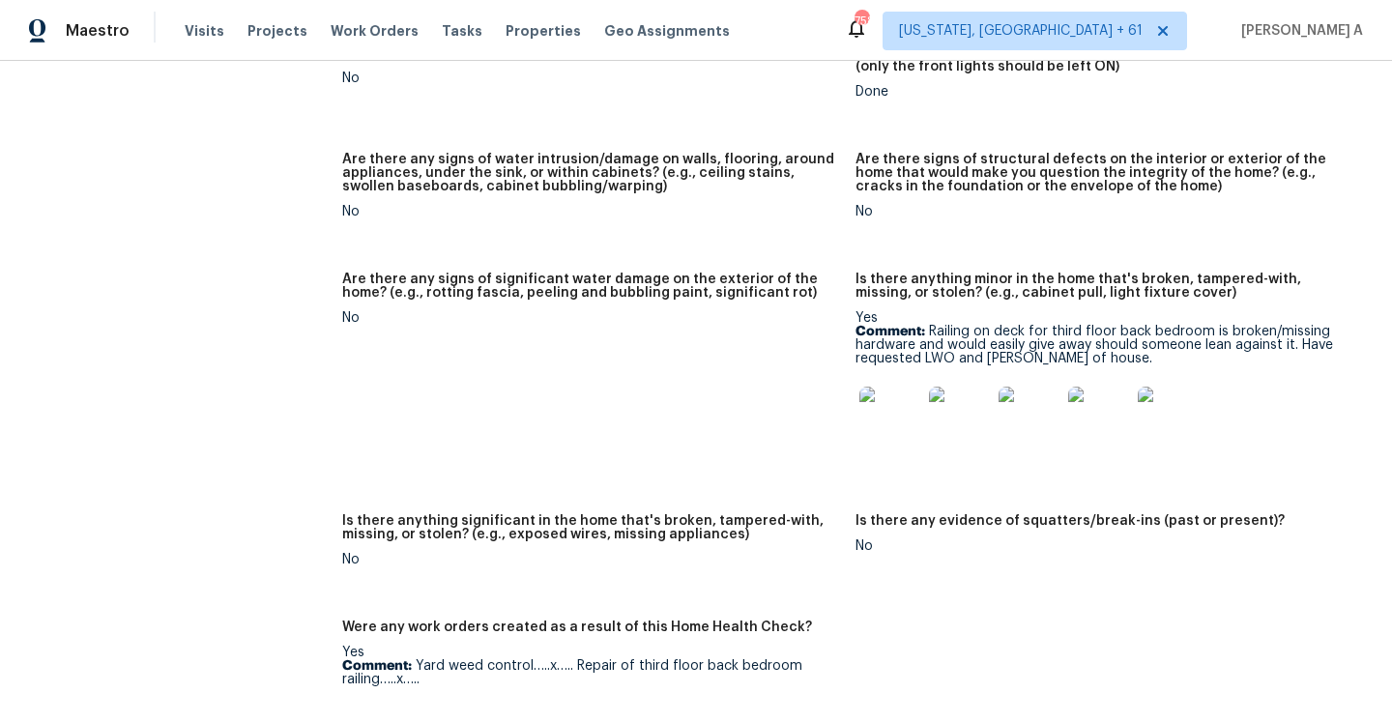
scroll to position [1224, 0]
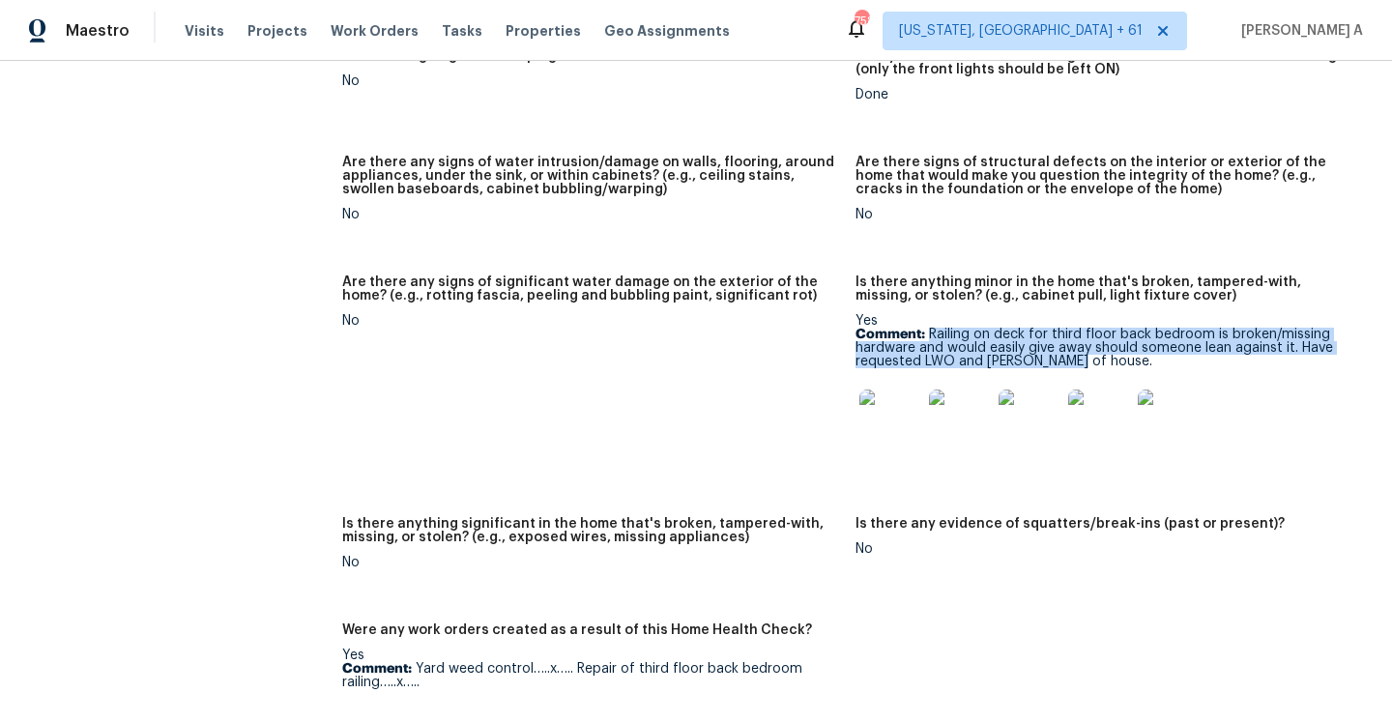
drag, startPoint x: 932, startPoint y: 324, endPoint x: 1099, endPoint y: 342, distance: 168.2
click at [1099, 342] on p "Comment: Railing on deck for third floor back bedroom is broken/missing hardwar…" at bounding box center [1105, 348] width 498 height 41
copy p "Railing on deck for third floor back bedroom is broken/missing hardware and wou…"
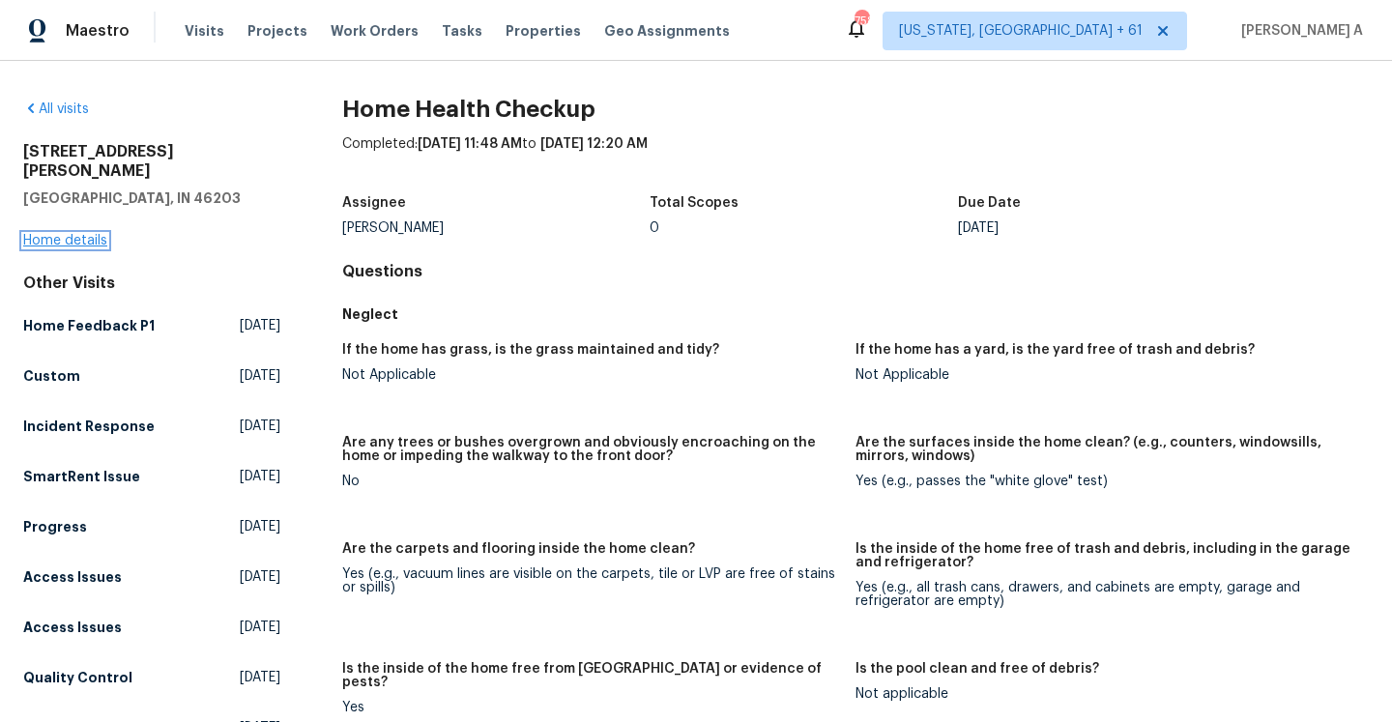
click at [92, 234] on link "Home details" at bounding box center [65, 241] width 84 height 14
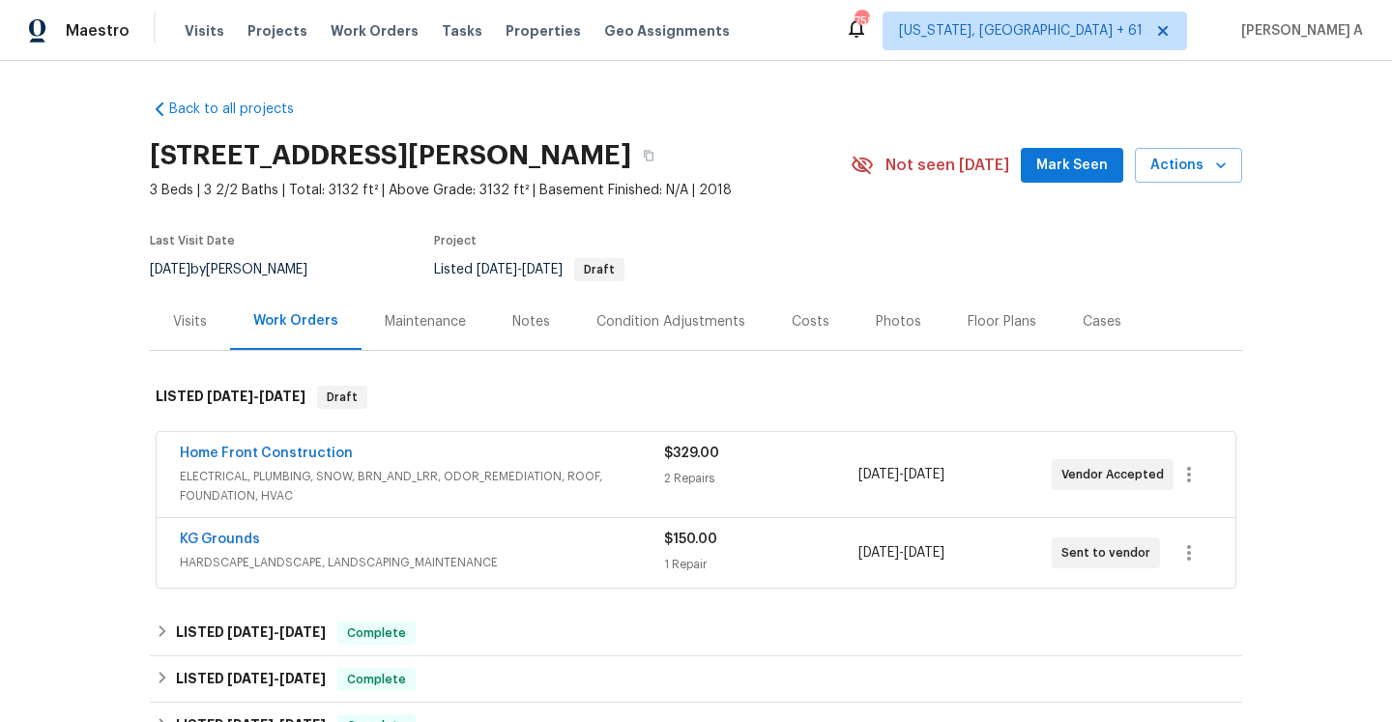
click at [189, 314] on div "Visits" at bounding box center [190, 321] width 34 height 19
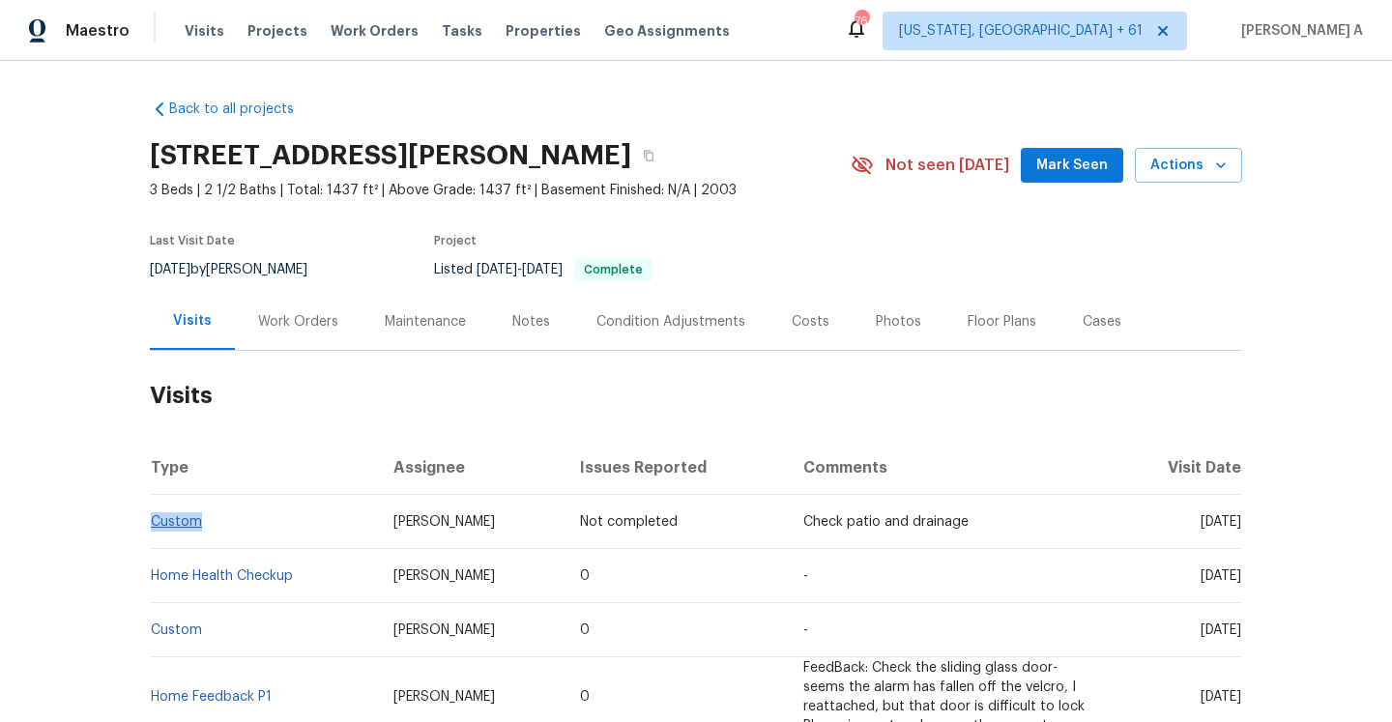
drag, startPoint x: 214, startPoint y: 519, endPoint x: 155, endPoint y: 521, distance: 59.0
click at [155, 521] on td "Custom" at bounding box center [264, 522] width 228 height 54
copy link "Custom"
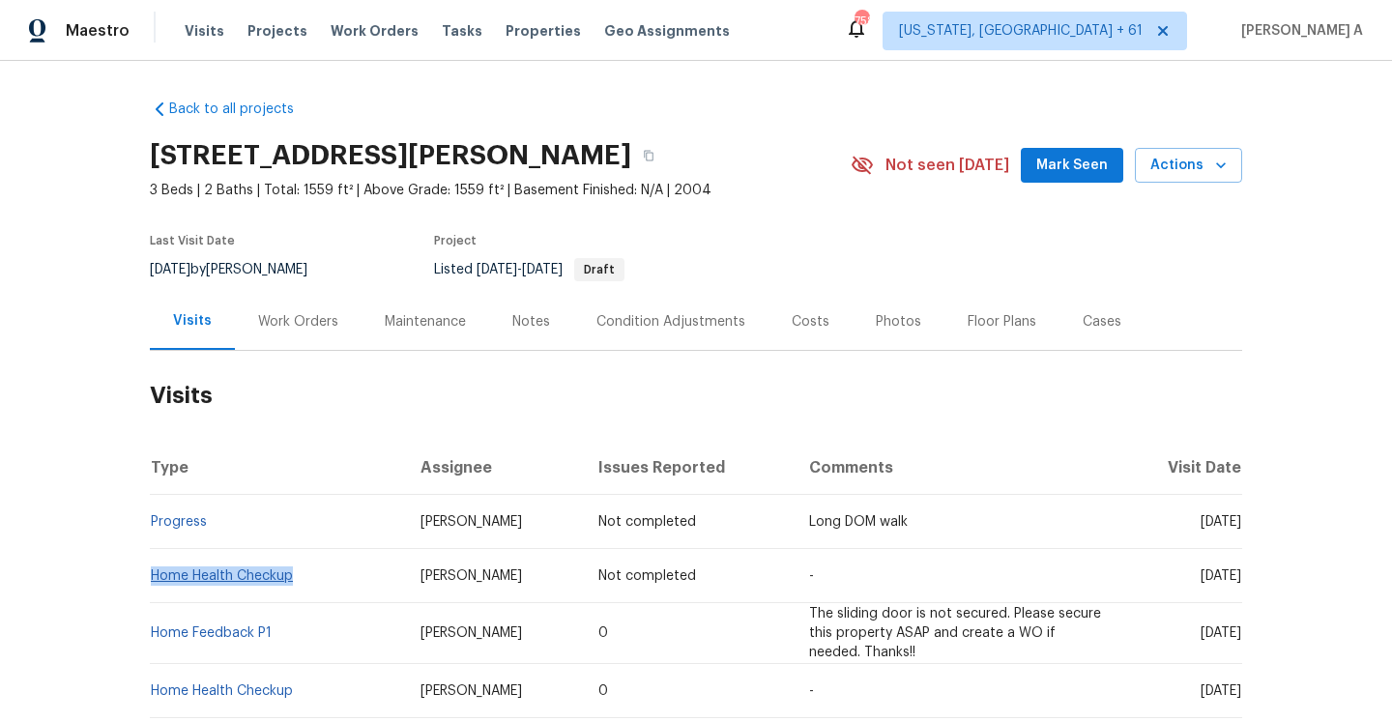
drag, startPoint x: 309, startPoint y: 576, endPoint x: 152, endPoint y: 571, distance: 157.6
click at [152, 571] on td "Home Health Checkup" at bounding box center [277, 576] width 255 height 54
copy link "Home Health Checkup"
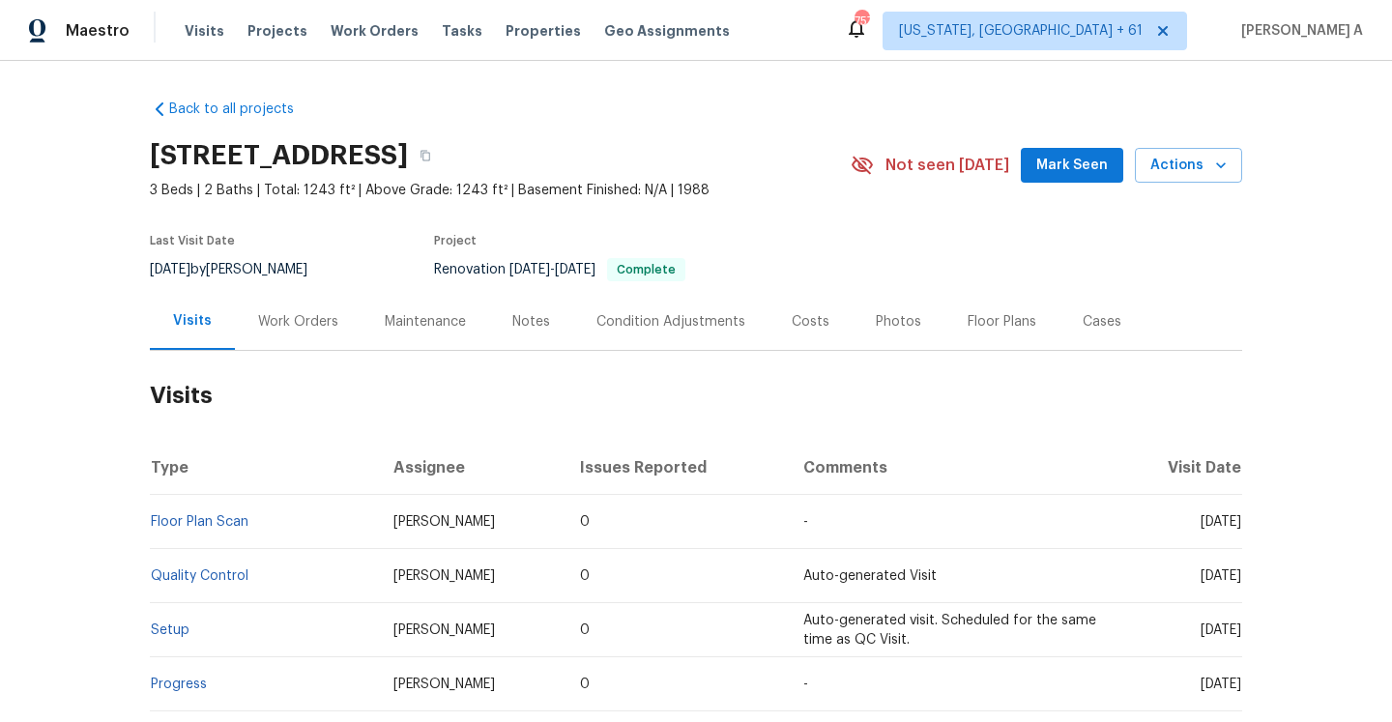
click at [269, 334] on div "Work Orders" at bounding box center [298, 321] width 127 height 57
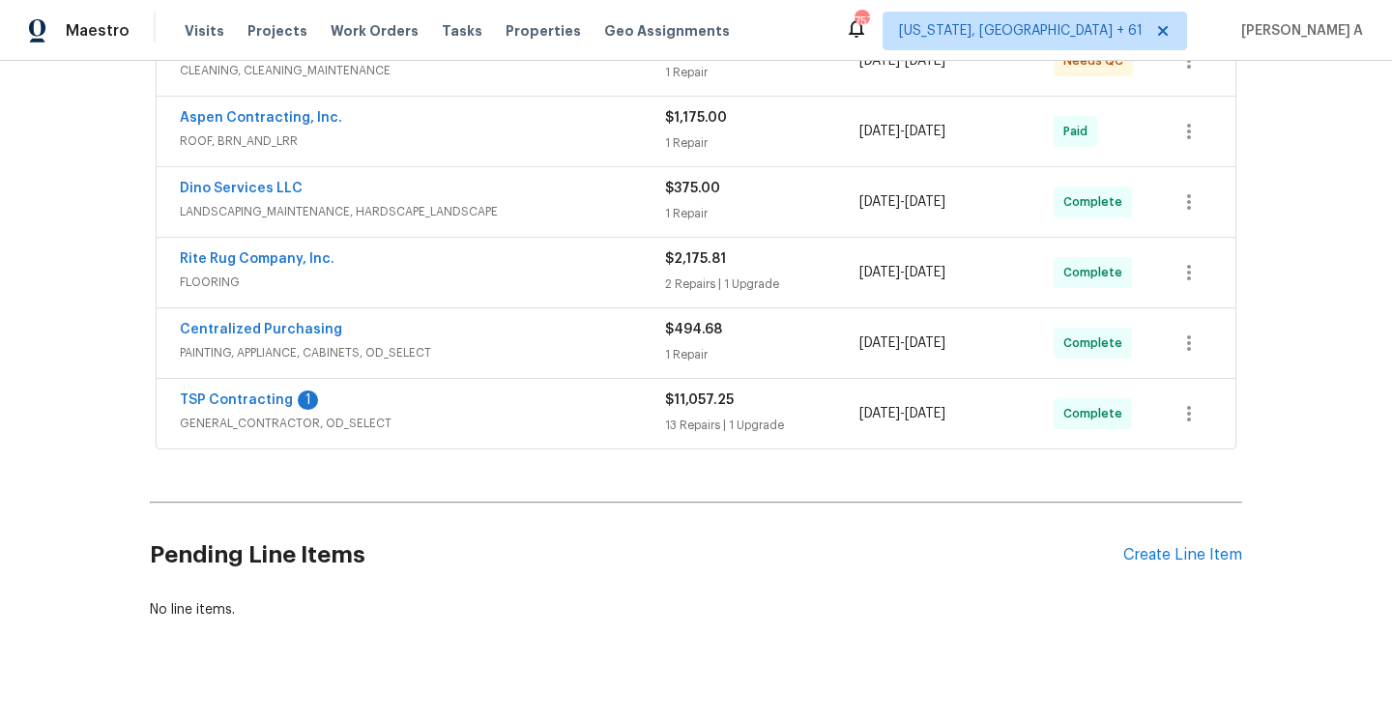
scroll to position [435, 0]
